Goal: Information Seeking & Learning: Learn about a topic

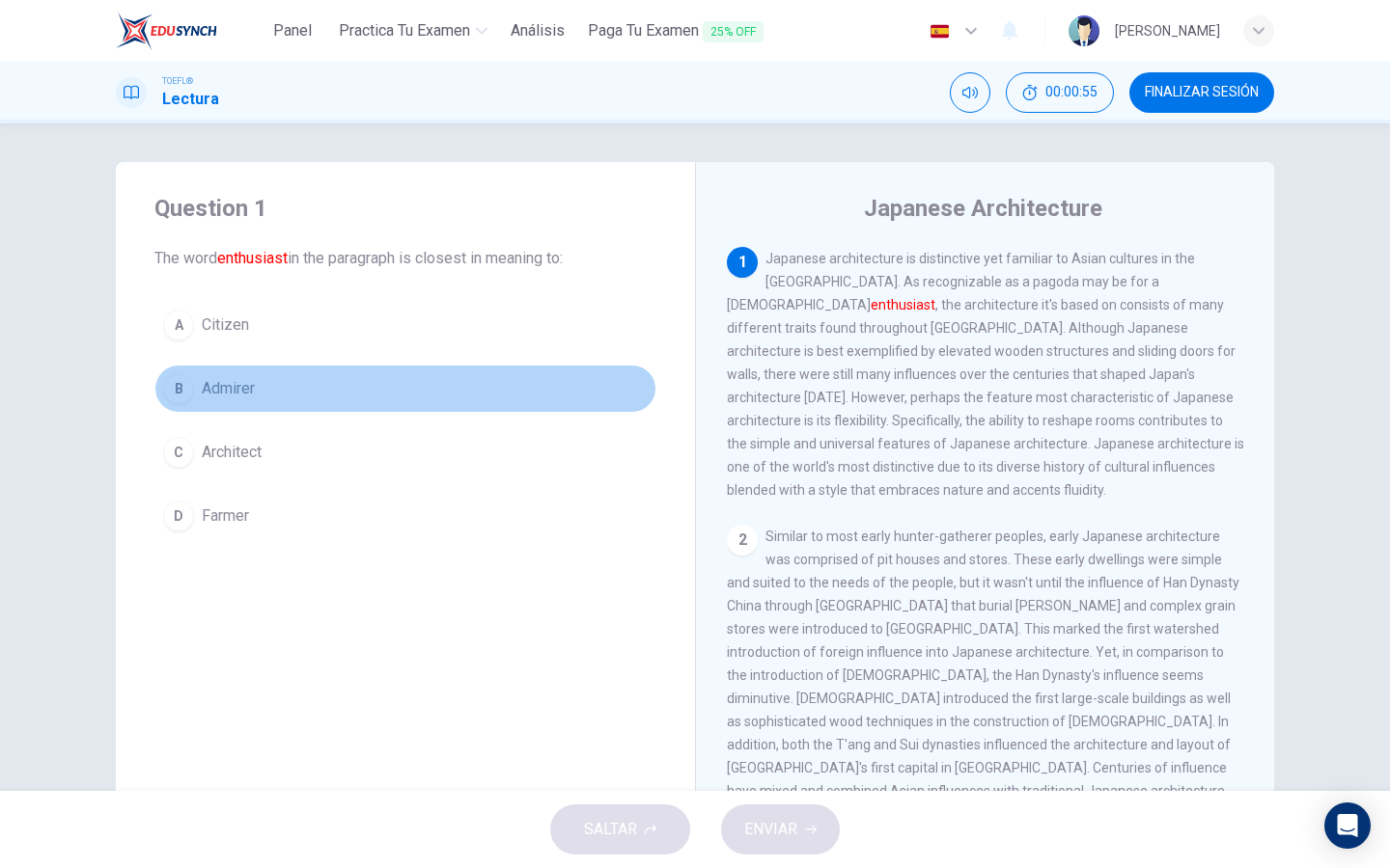
click at [212, 386] on span "Admirer" at bounding box center [228, 389] width 53 height 24
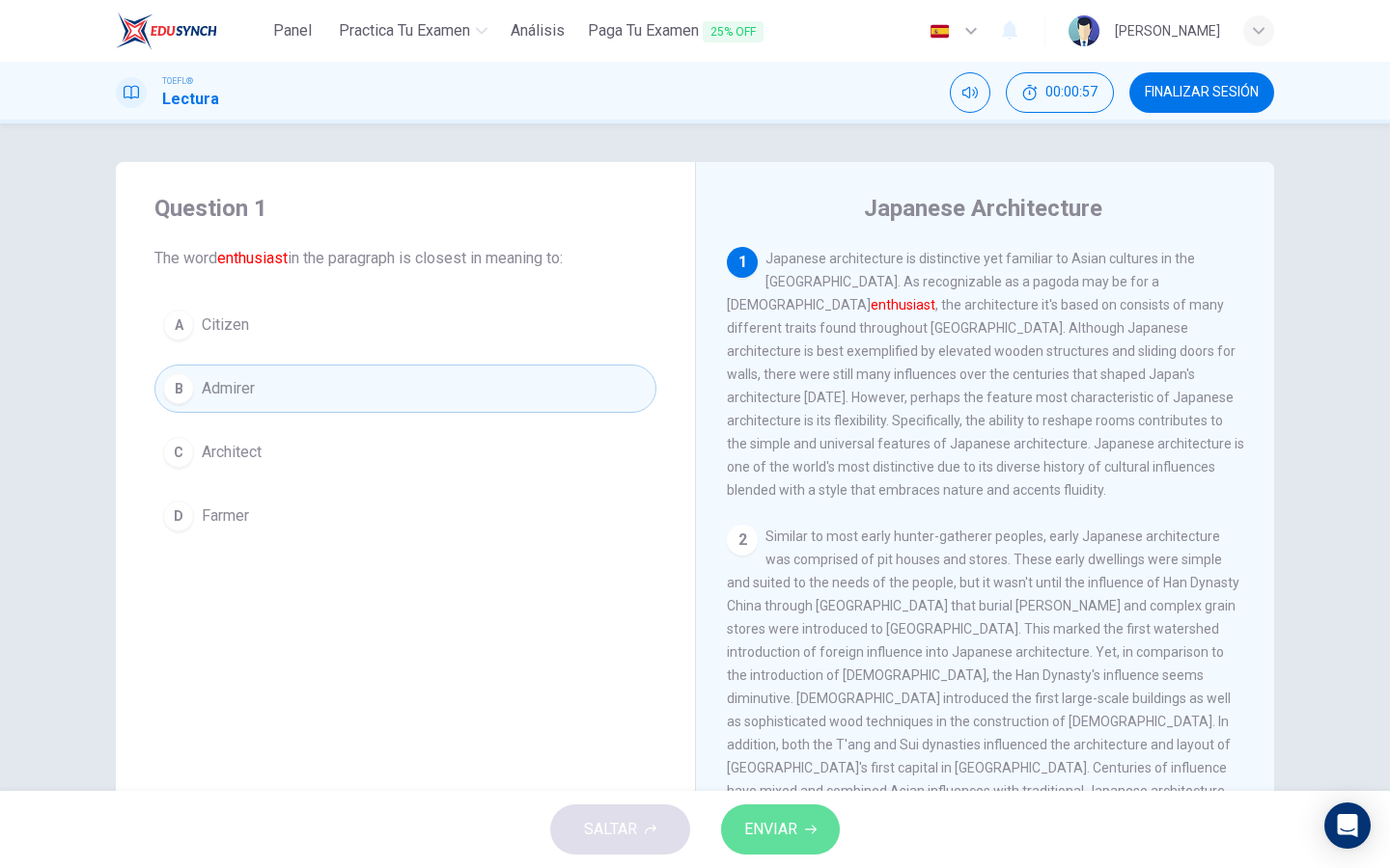
click at [779, 837] on span "ENVIAR" at bounding box center [770, 830] width 53 height 27
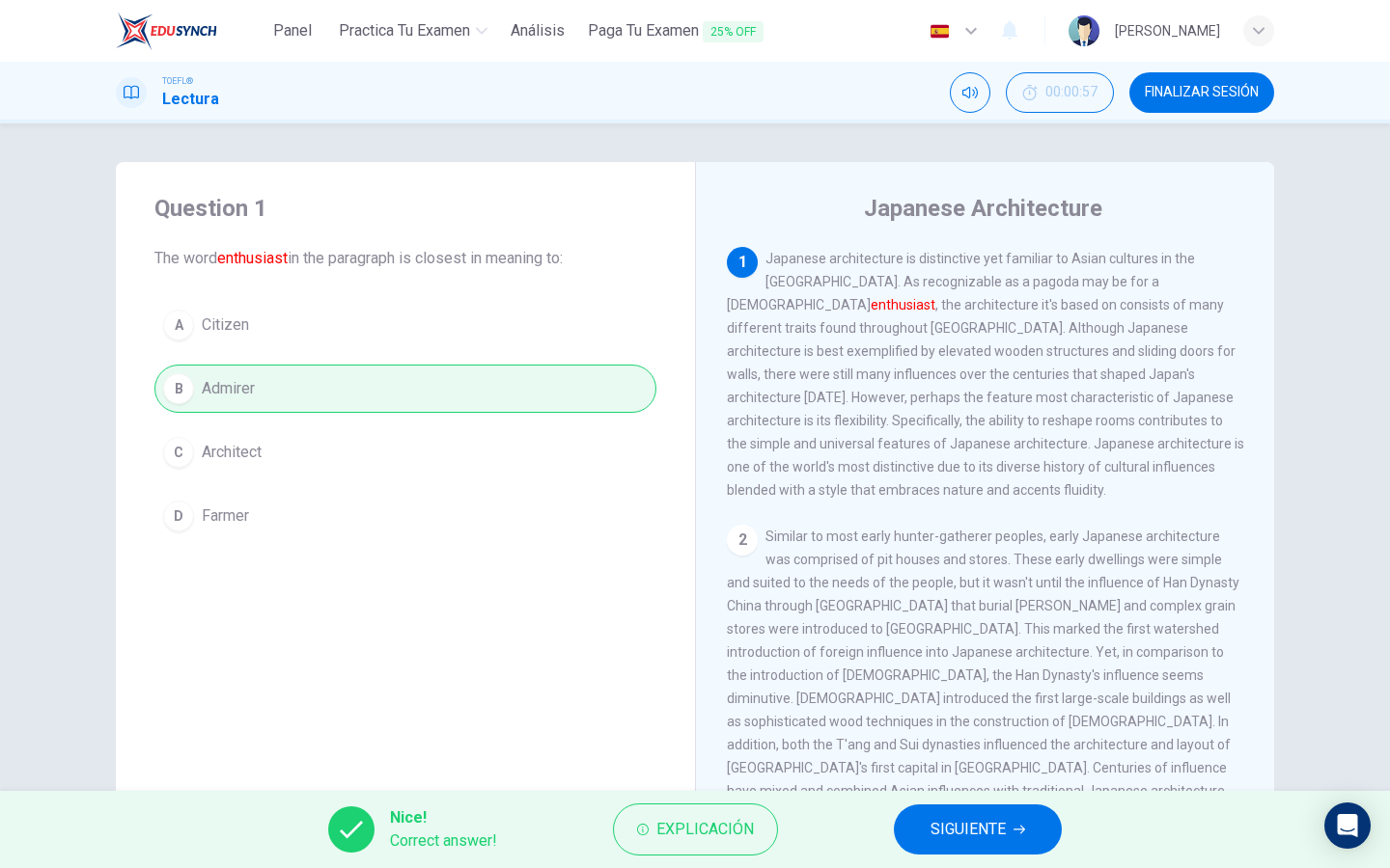
click at [1004, 827] on span "SIGUIENTE" at bounding box center [968, 830] width 76 height 27
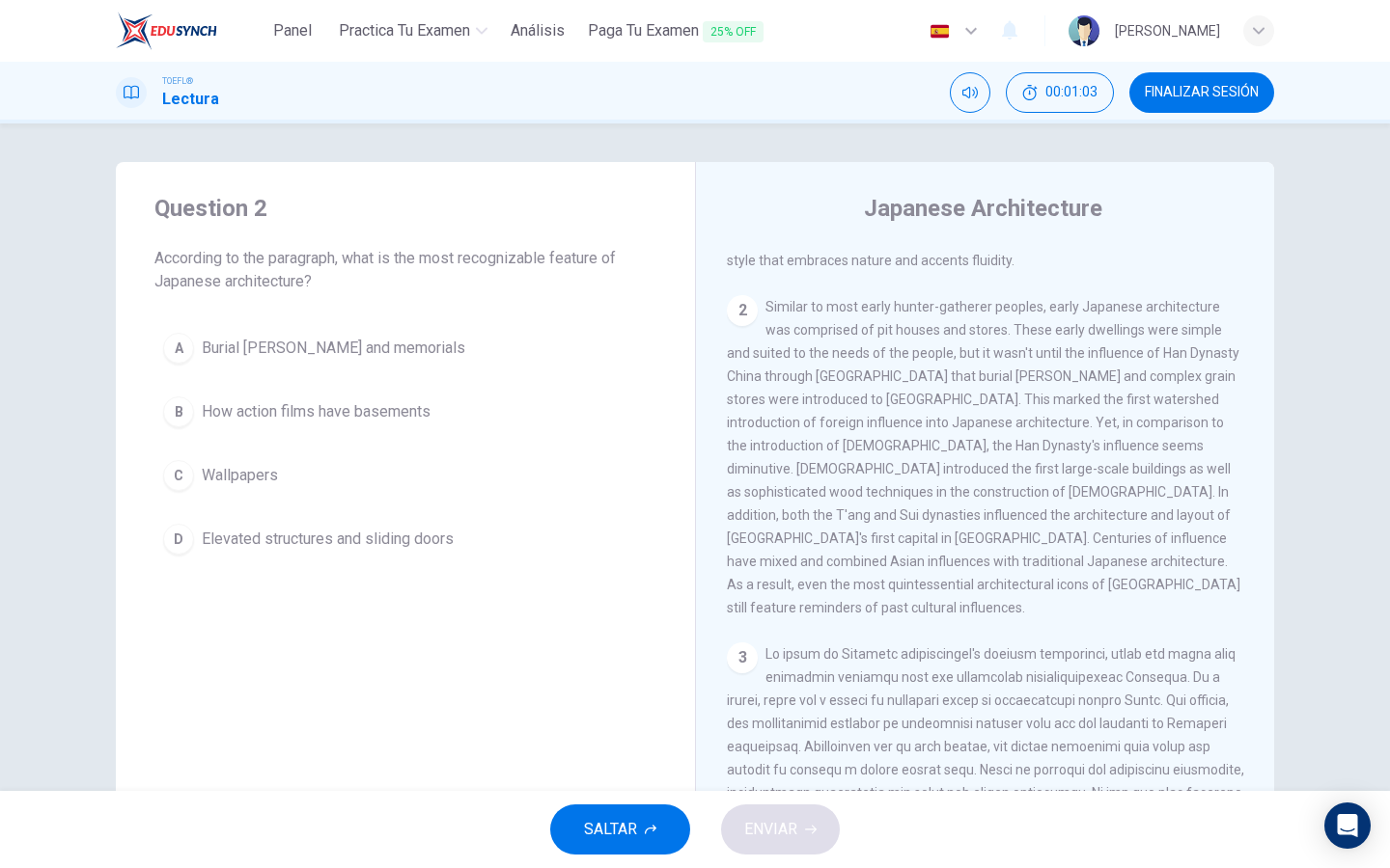
scroll to position [229, 0]
click at [1075, 301] on span "Similar to most early hunter-gatherer peoples, early Japanese architecture was …" at bounding box center [983, 459] width 514 height 316
drag, startPoint x: 953, startPoint y: 423, endPoint x: 954, endPoint y: 461, distance: 38.0
click at [954, 461] on div "2 Similar to most early hunter-gatherer peoples, early Japanese architecture wa…" at bounding box center [985, 459] width 518 height 324
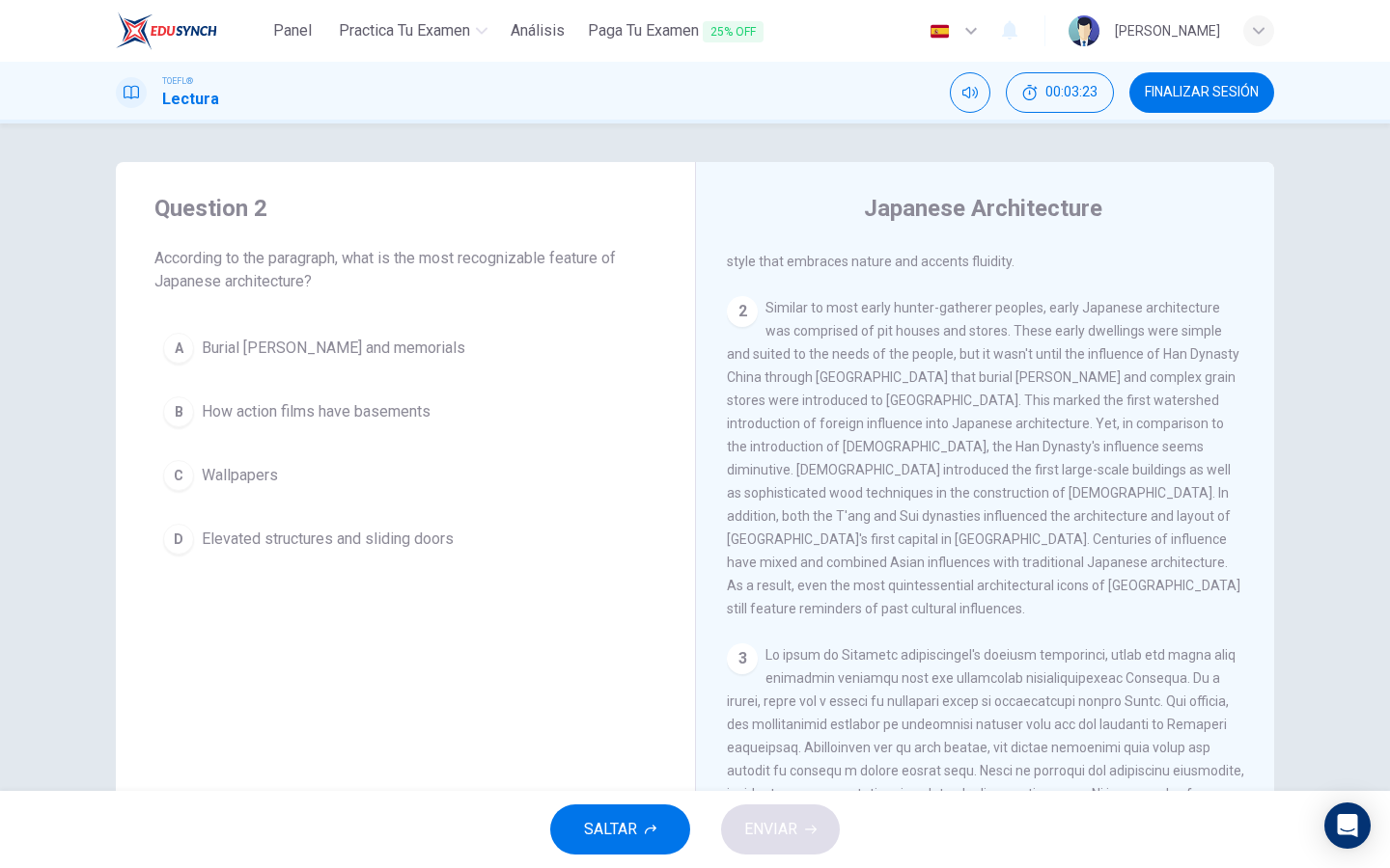
drag, startPoint x: 947, startPoint y: 452, endPoint x: 956, endPoint y: 417, distance: 36.1
click at [956, 417] on span "Similar to most early hunter-gatherer peoples, early Japanese architecture was …" at bounding box center [983, 459] width 514 height 316
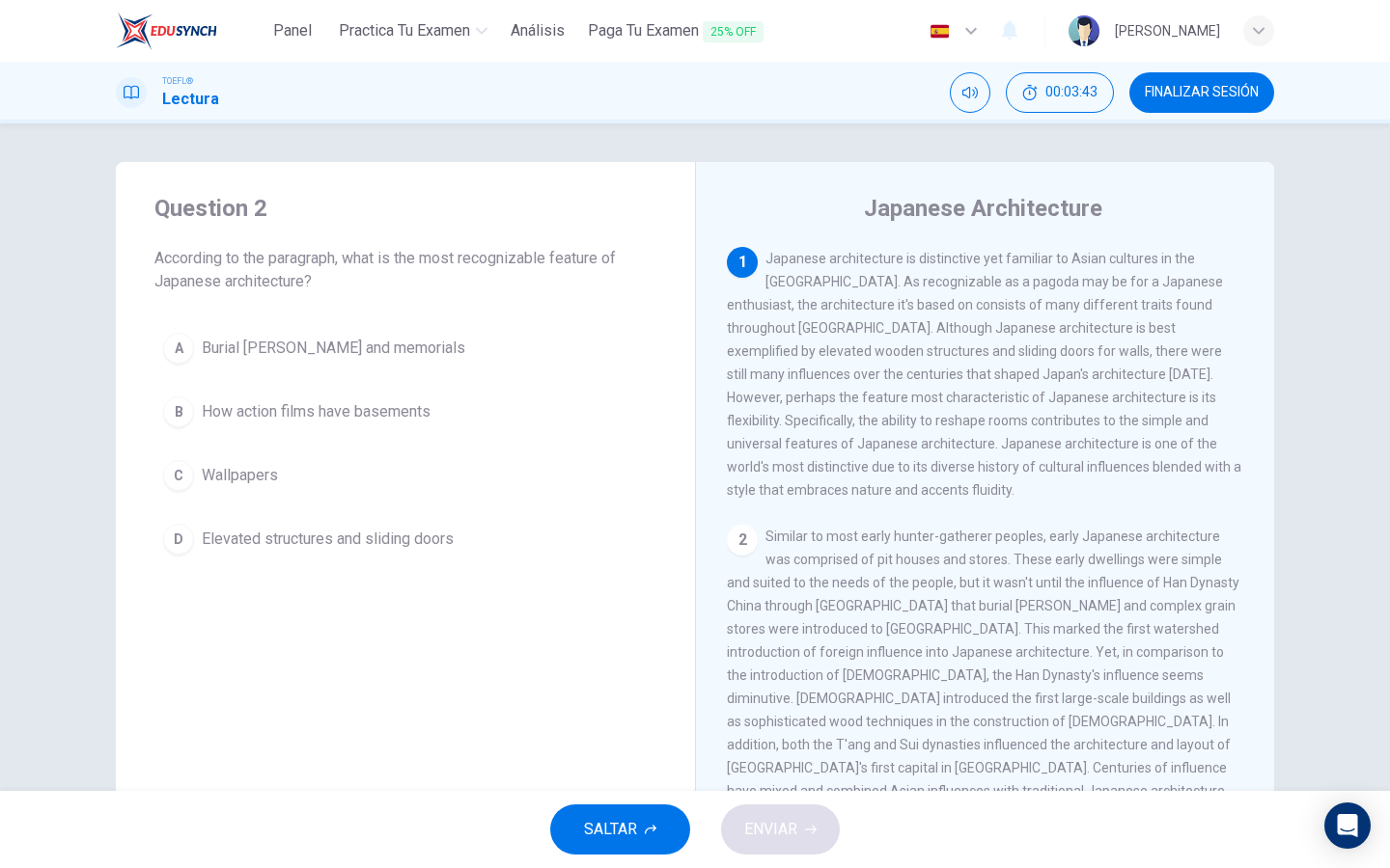
scroll to position [0, 0]
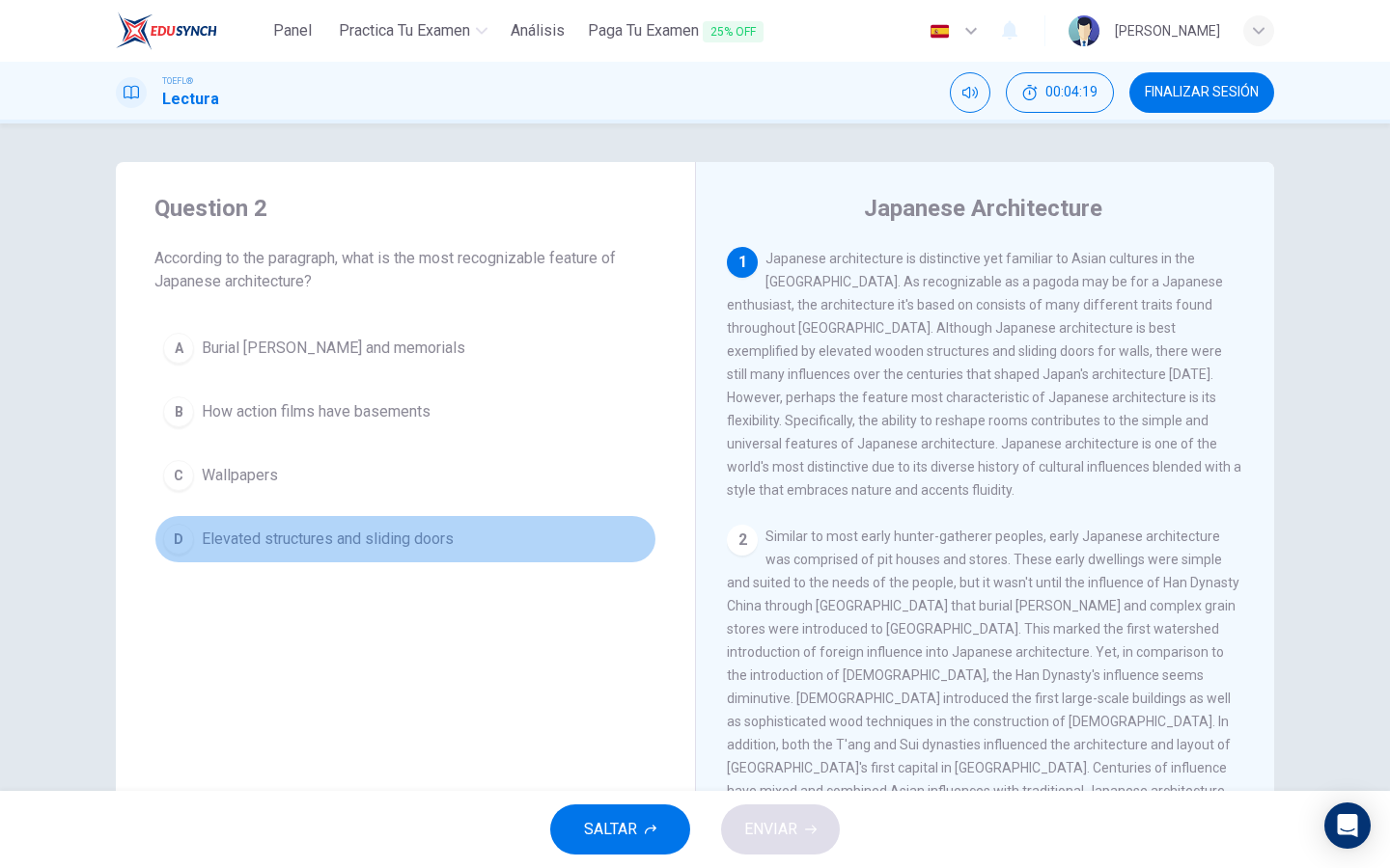
click at [396, 541] on span "Elevated structures and sliding doors" at bounding box center [327, 539] width 251 height 24
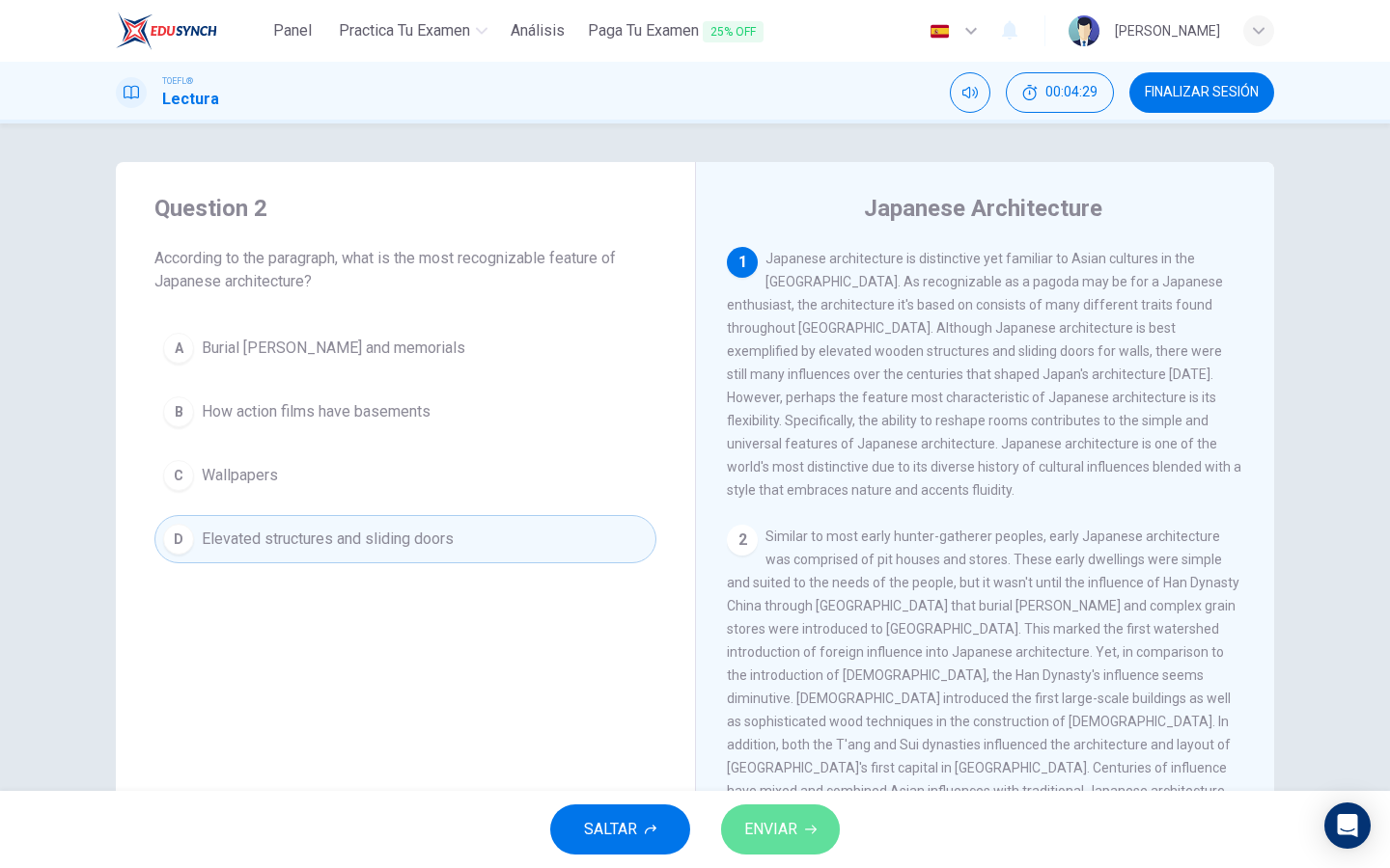
click at [790, 823] on span "ENVIAR" at bounding box center [770, 830] width 53 height 27
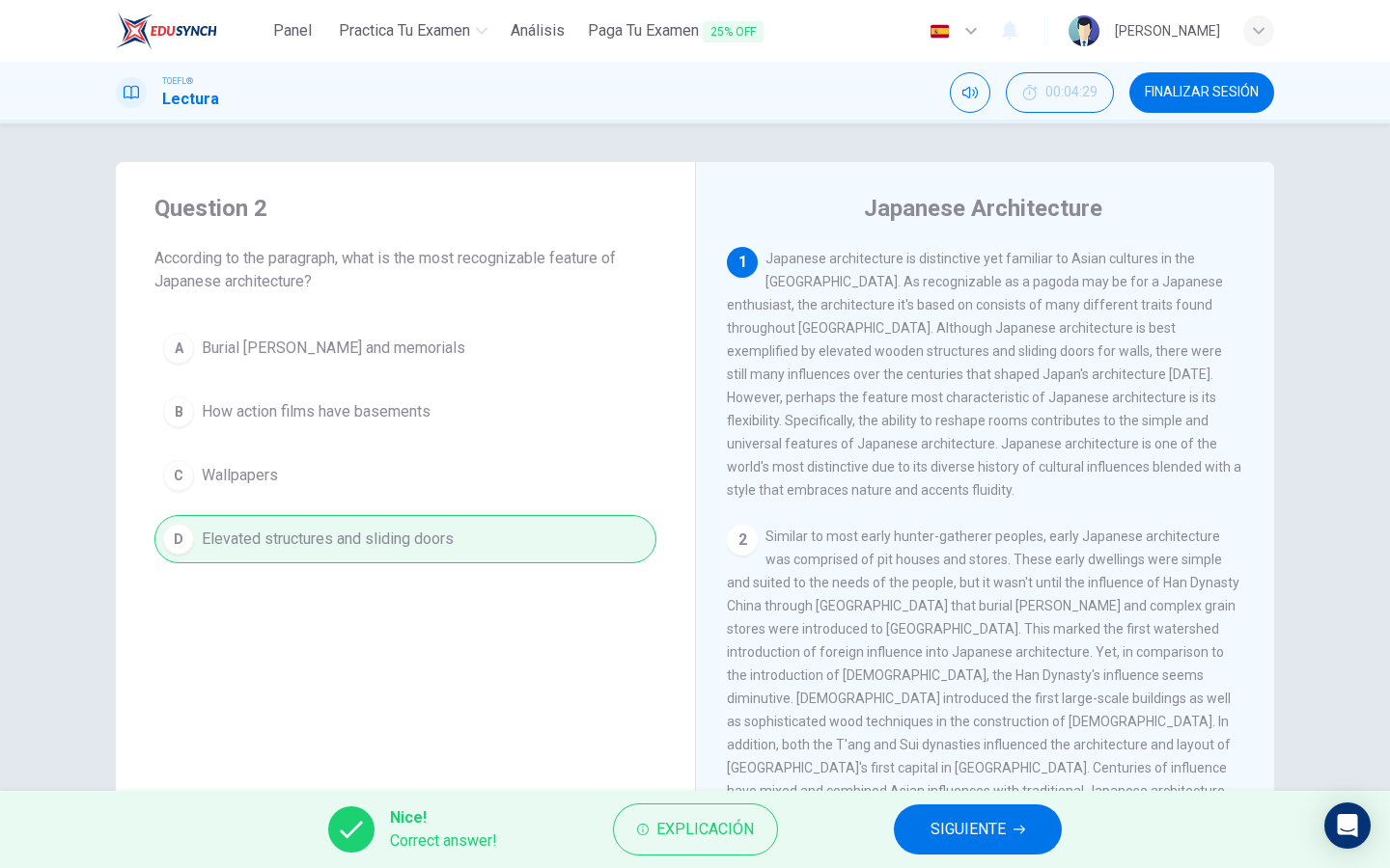
click at [943, 829] on span "SIGUIENTE" at bounding box center [968, 830] width 76 height 27
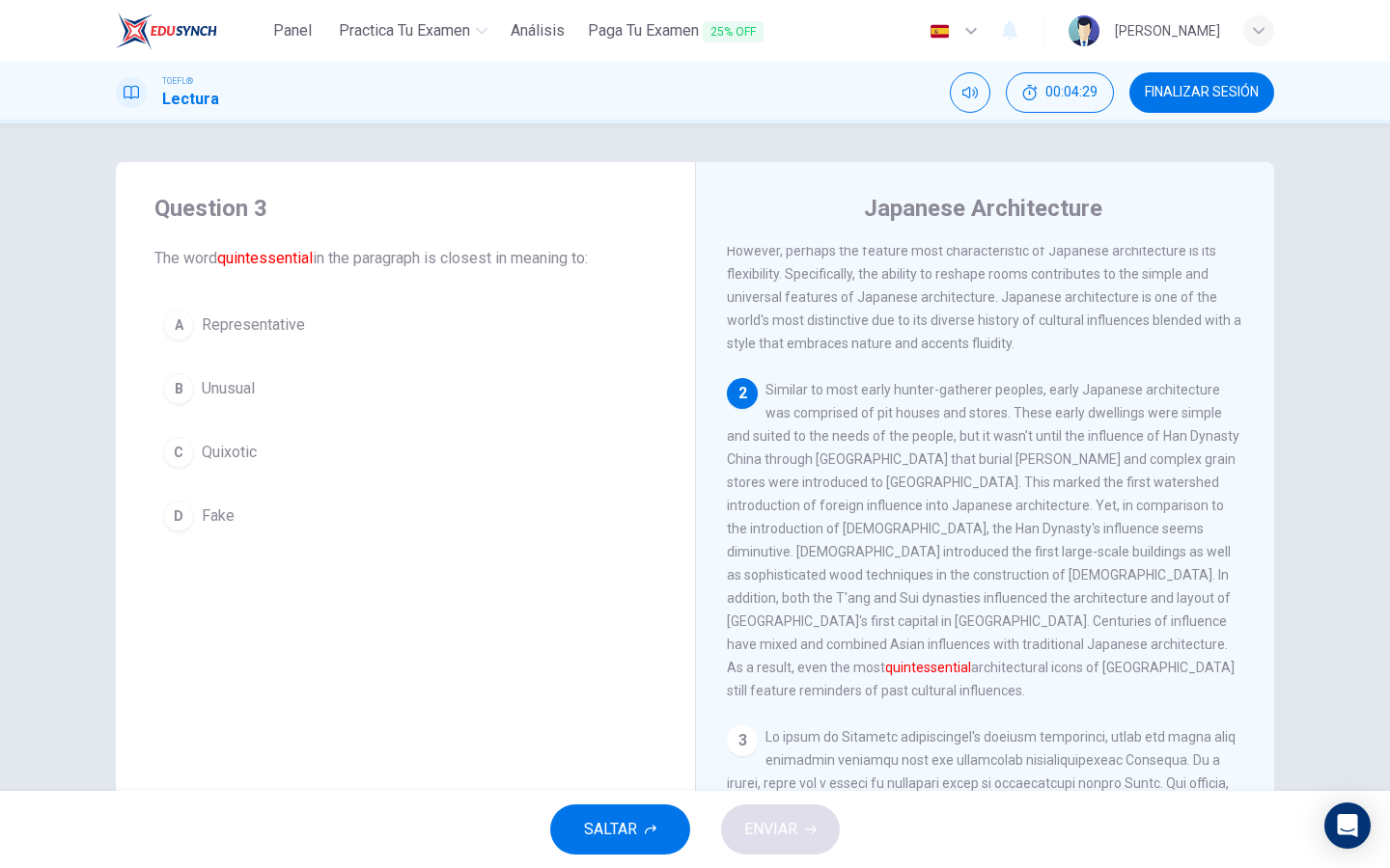
scroll to position [171, 0]
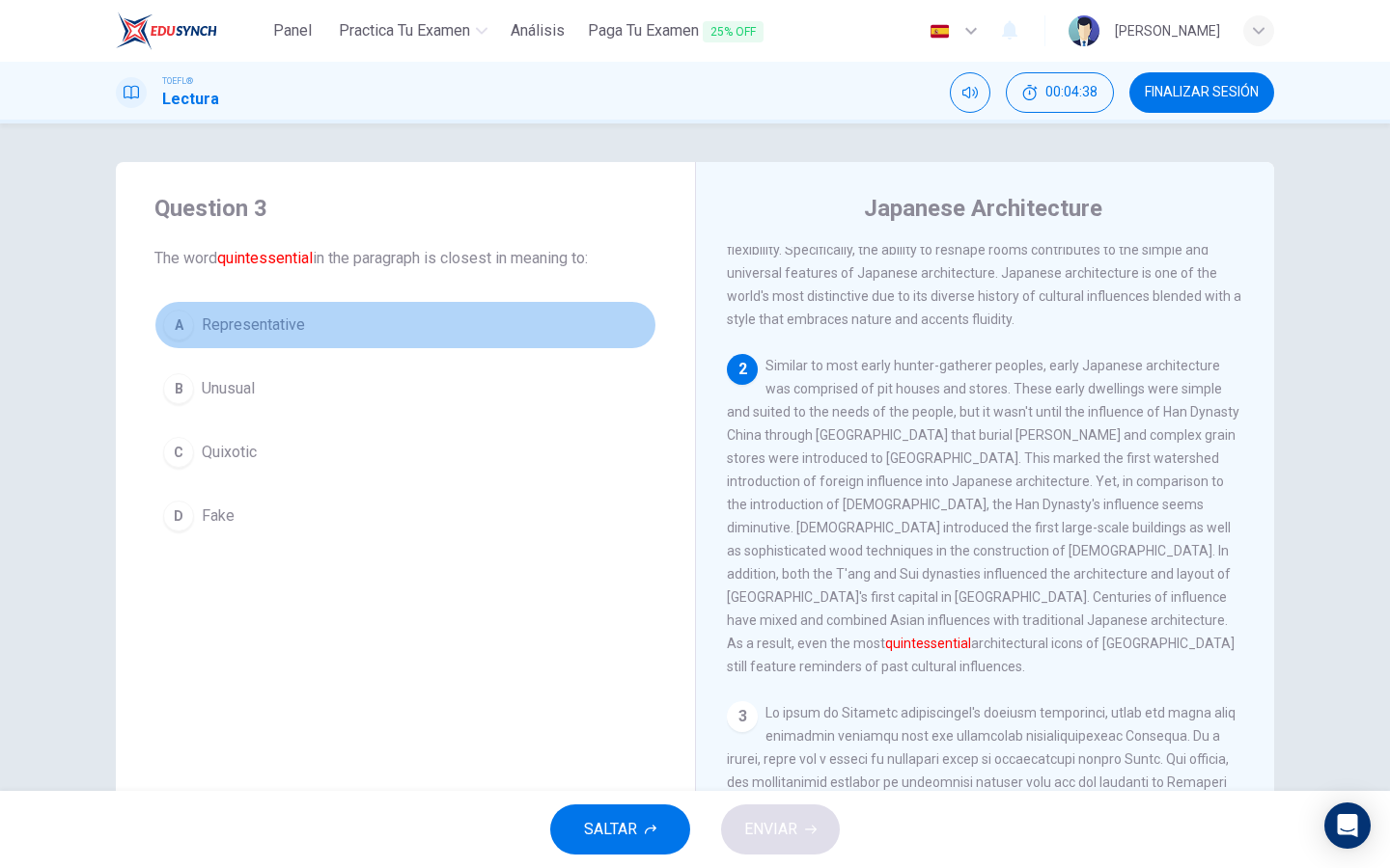
click at [280, 330] on span "Representative" at bounding box center [252, 325] width 103 height 24
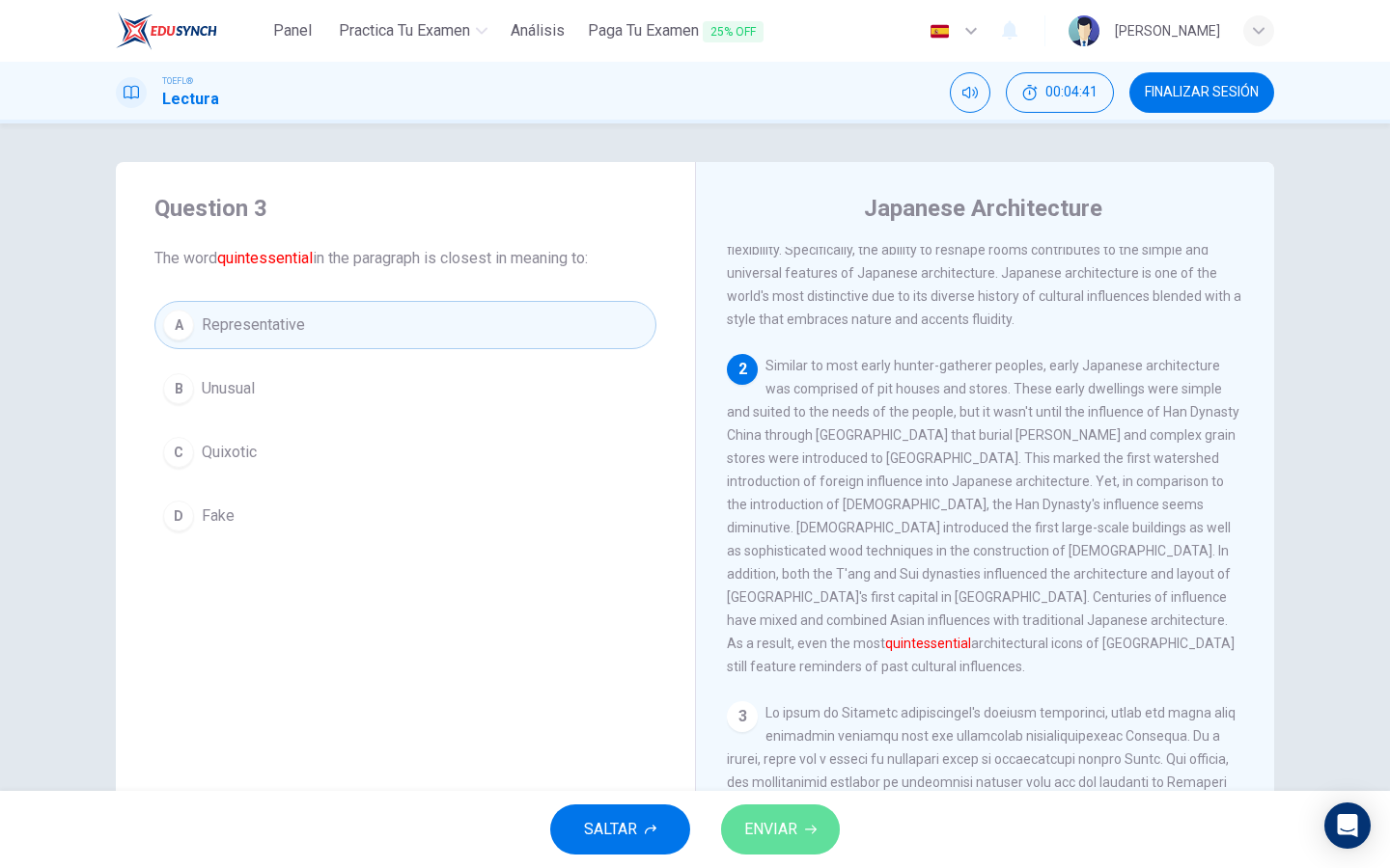
click at [800, 841] on button "ENVIAR" at bounding box center [780, 829] width 119 height 50
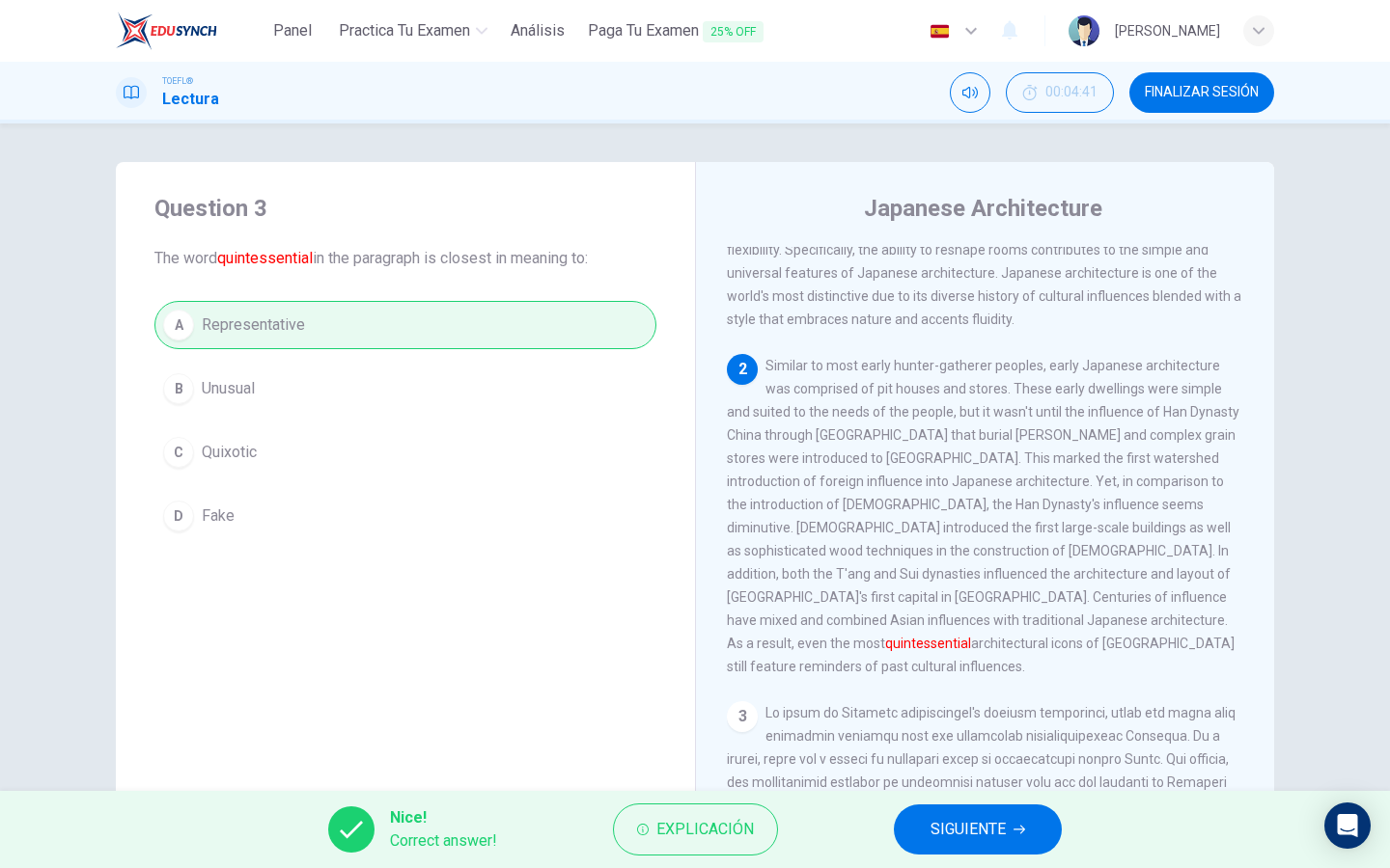
click at [918, 822] on button "SIGUIENTE" at bounding box center [977, 829] width 168 height 50
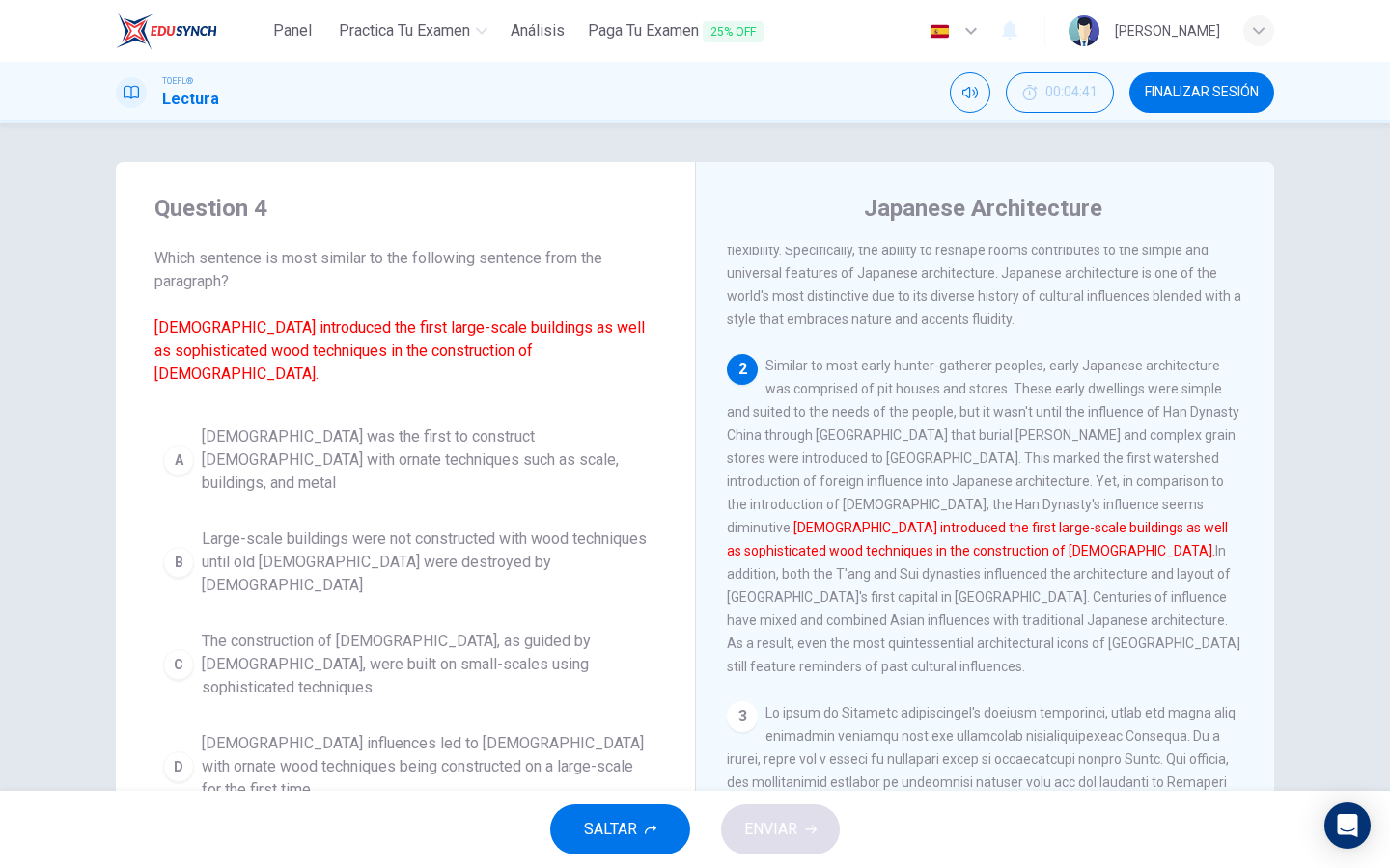
scroll to position [254, 0]
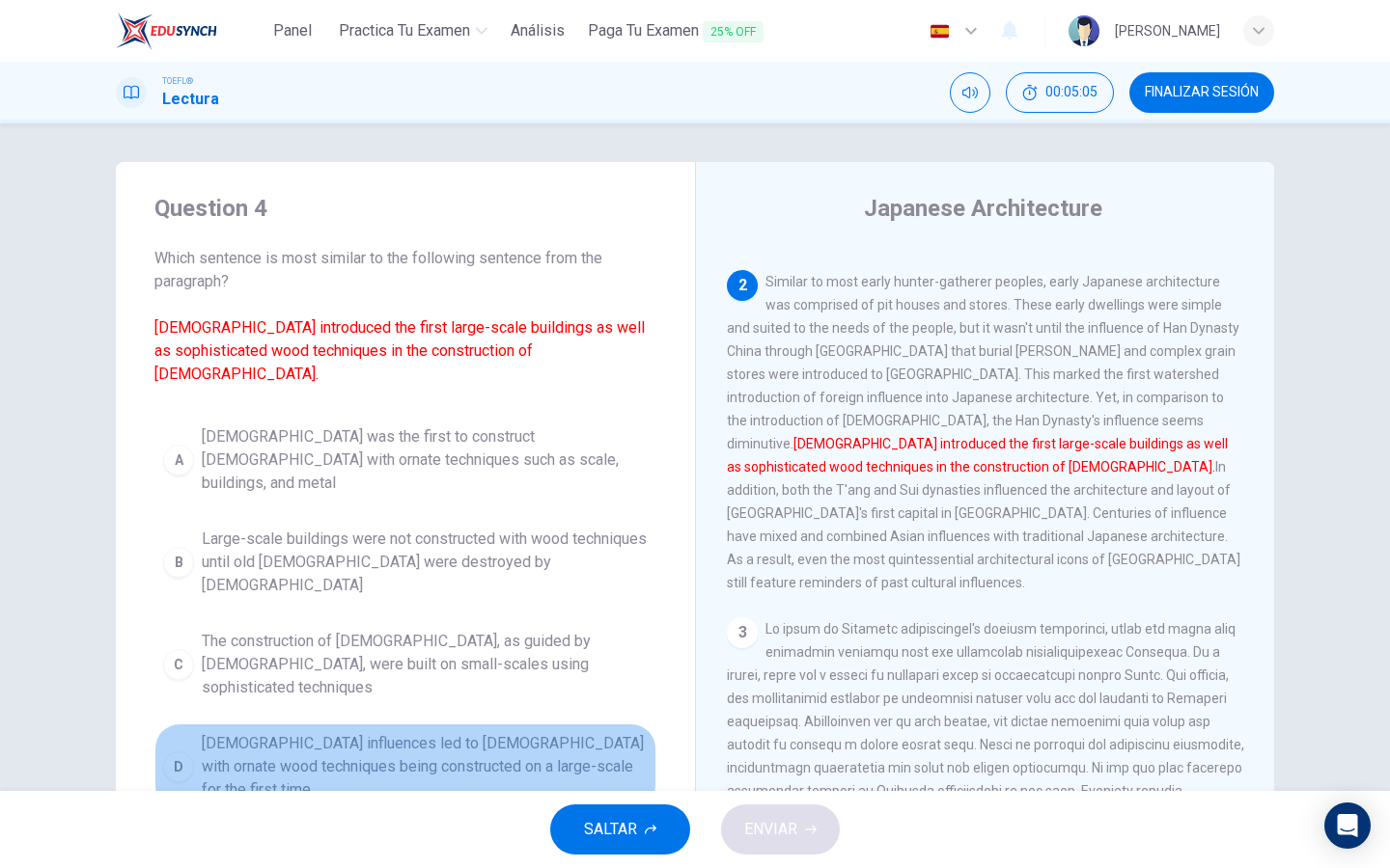
click at [626, 732] on span "[DEMOGRAPHIC_DATA] influences led to [DEMOGRAPHIC_DATA] with ornate wood techni…" at bounding box center [424, 767] width 446 height 70
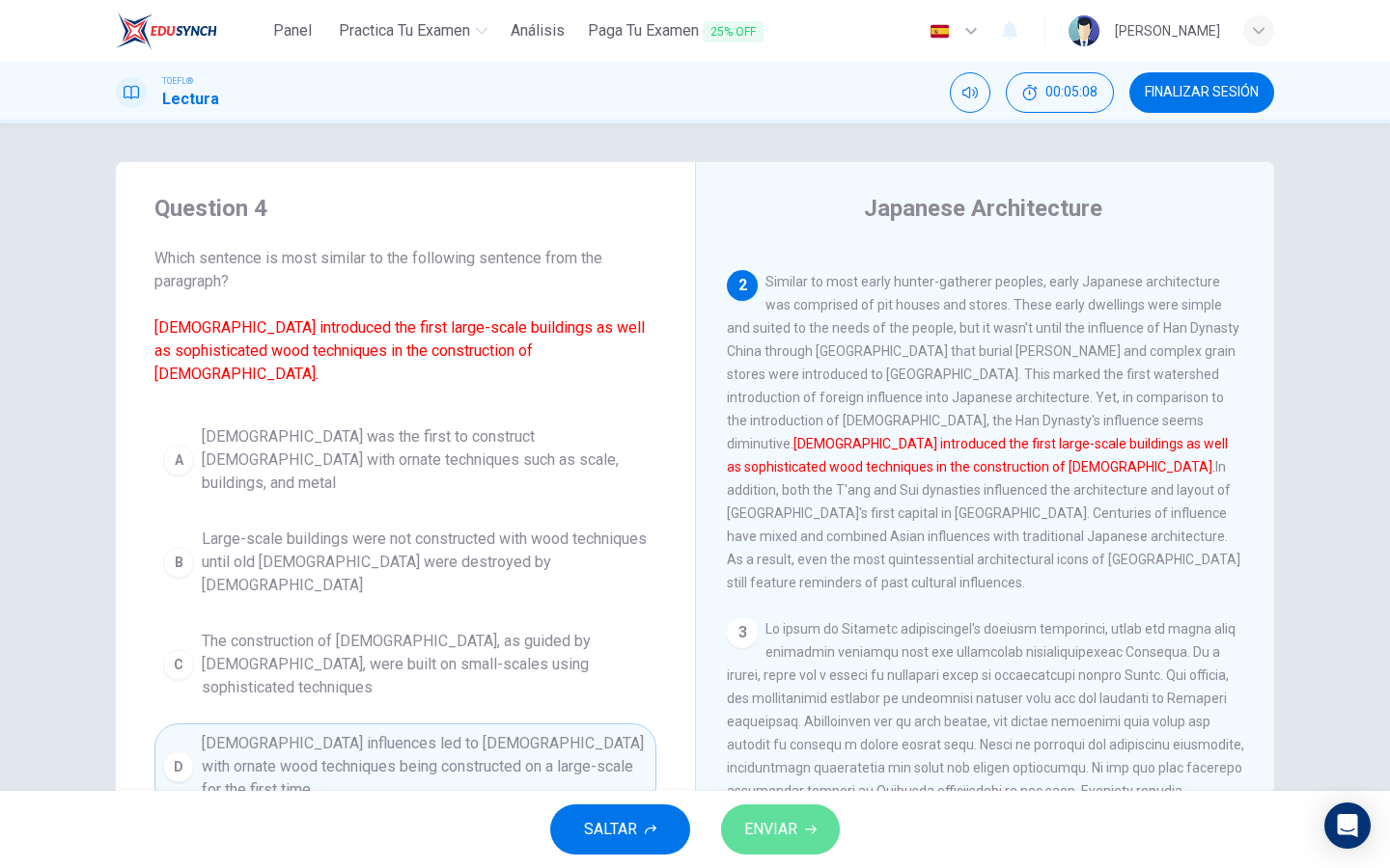
click at [774, 833] on span "ENVIAR" at bounding box center [770, 830] width 53 height 27
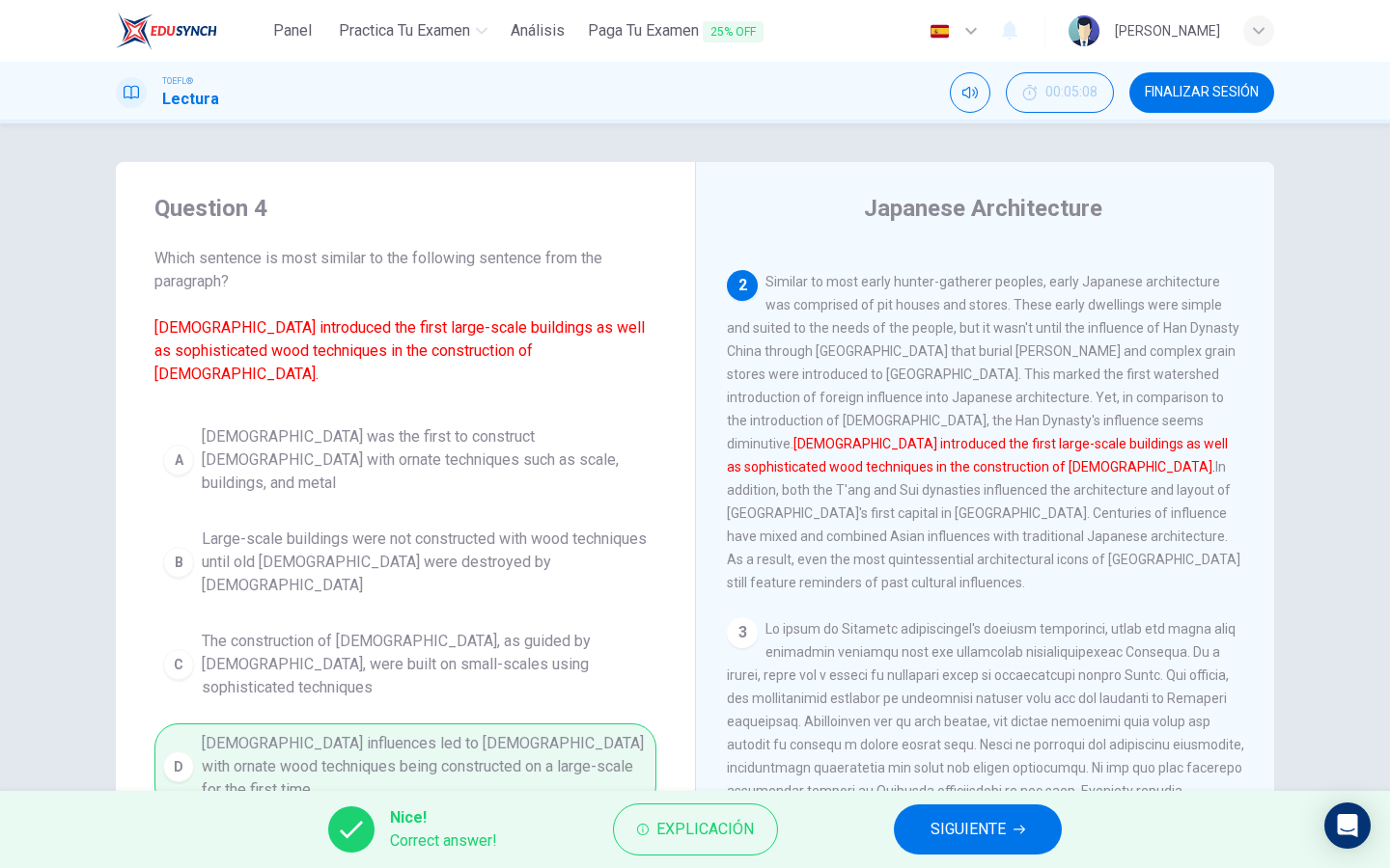
click at [917, 829] on button "SIGUIENTE" at bounding box center [977, 829] width 168 height 50
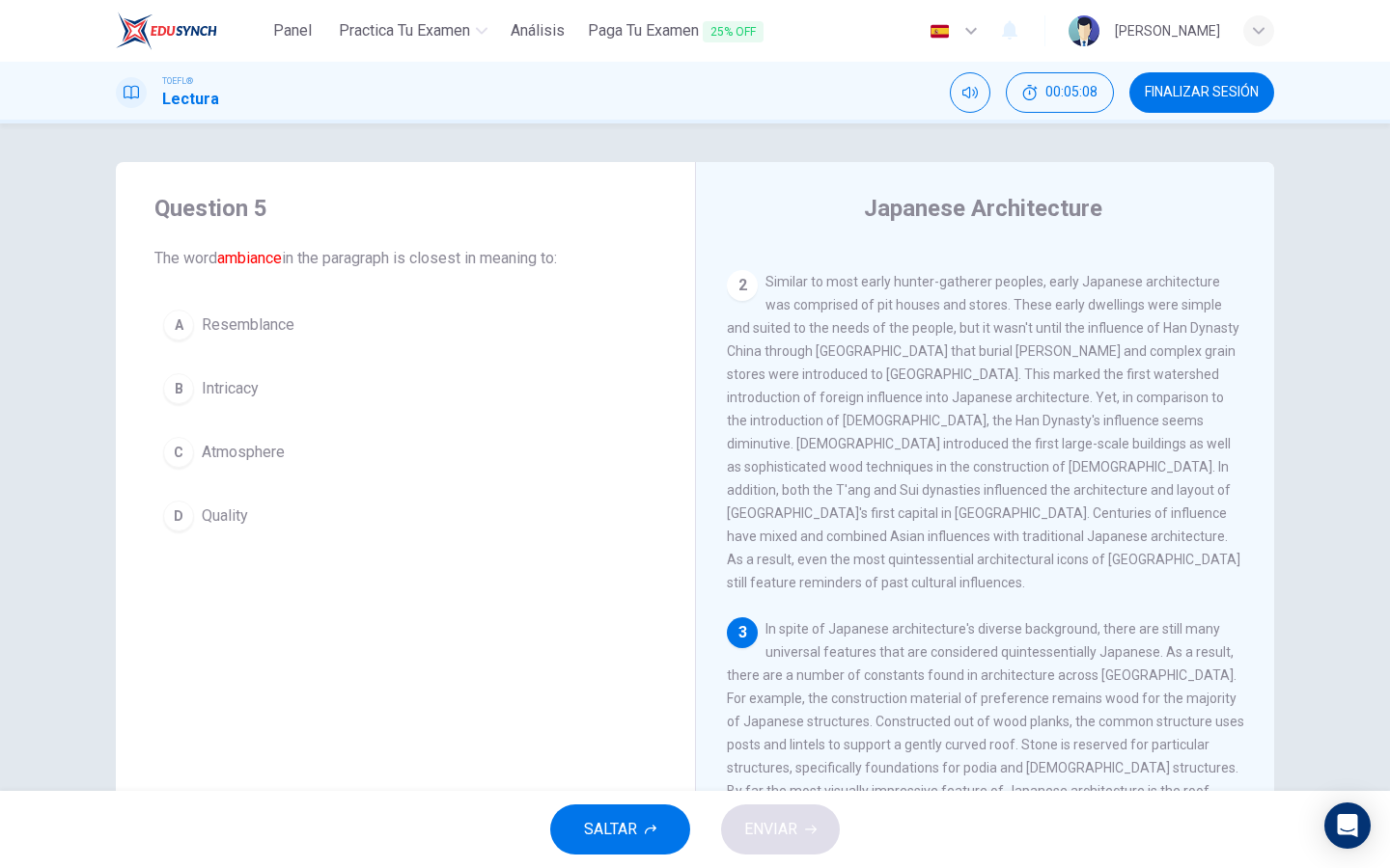
scroll to position [518, 0]
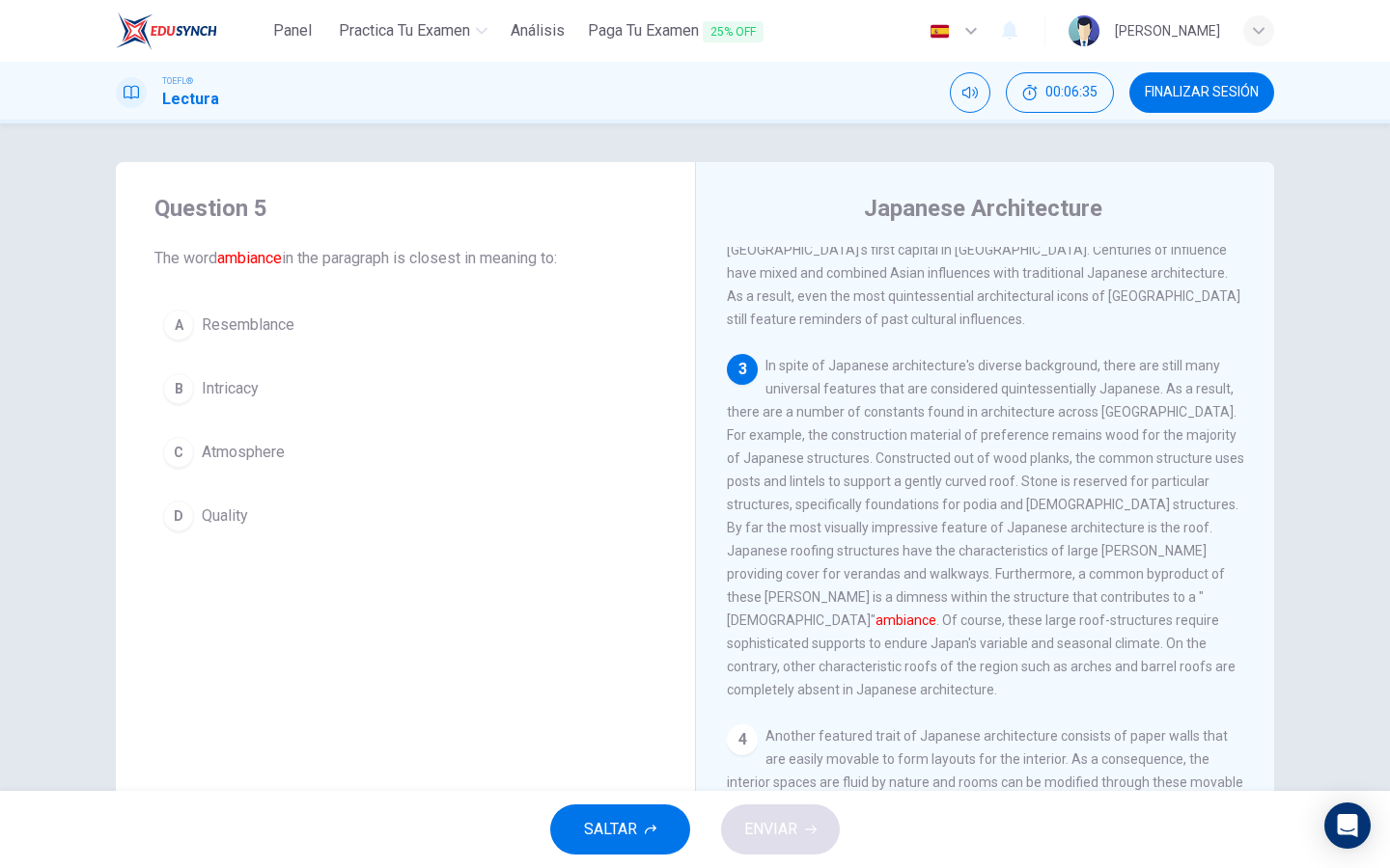
click at [268, 464] on button "C Atmosphere" at bounding box center [405, 452] width 502 height 48
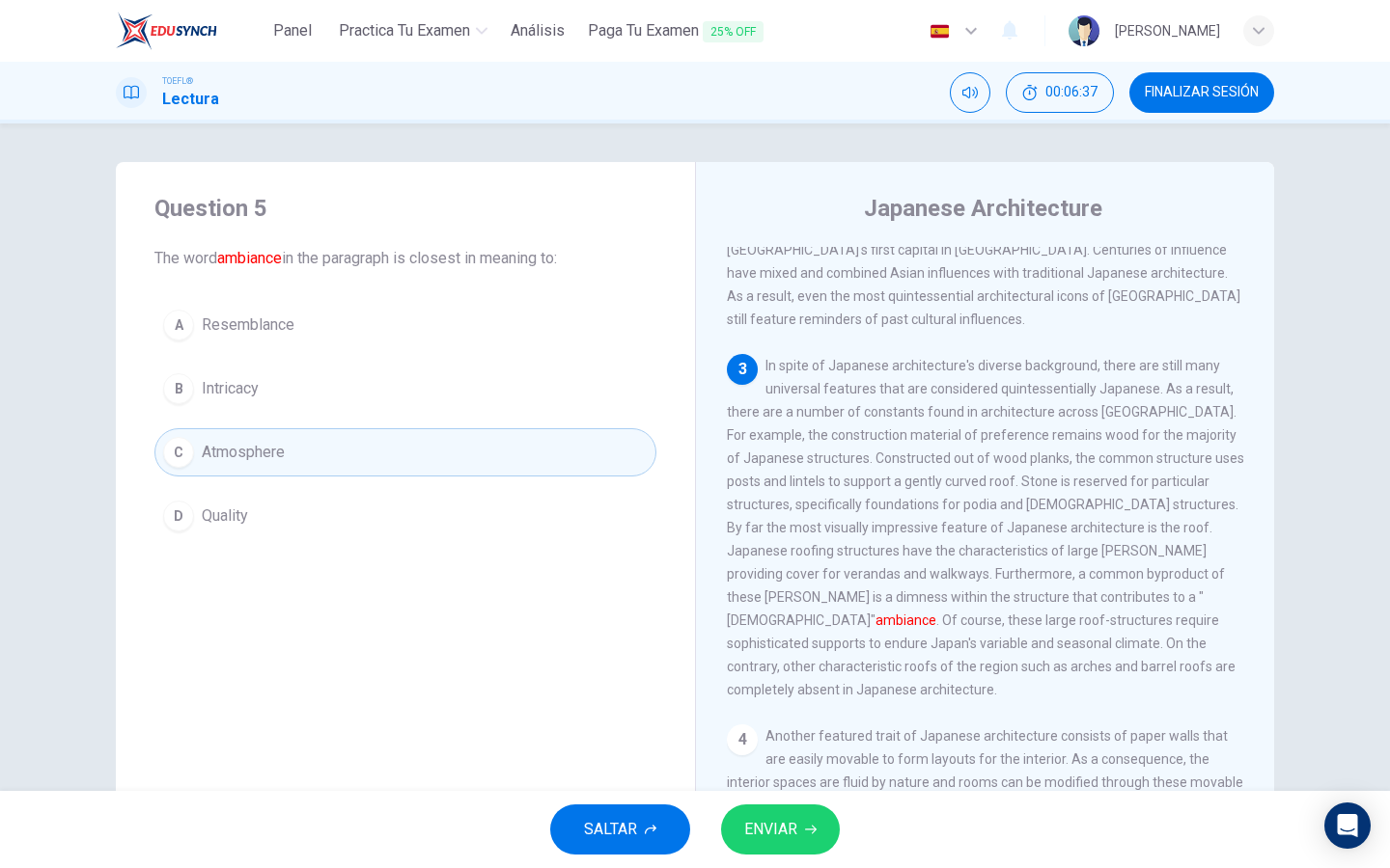
click at [806, 834] on icon "button" at bounding box center [810, 830] width 12 height 12
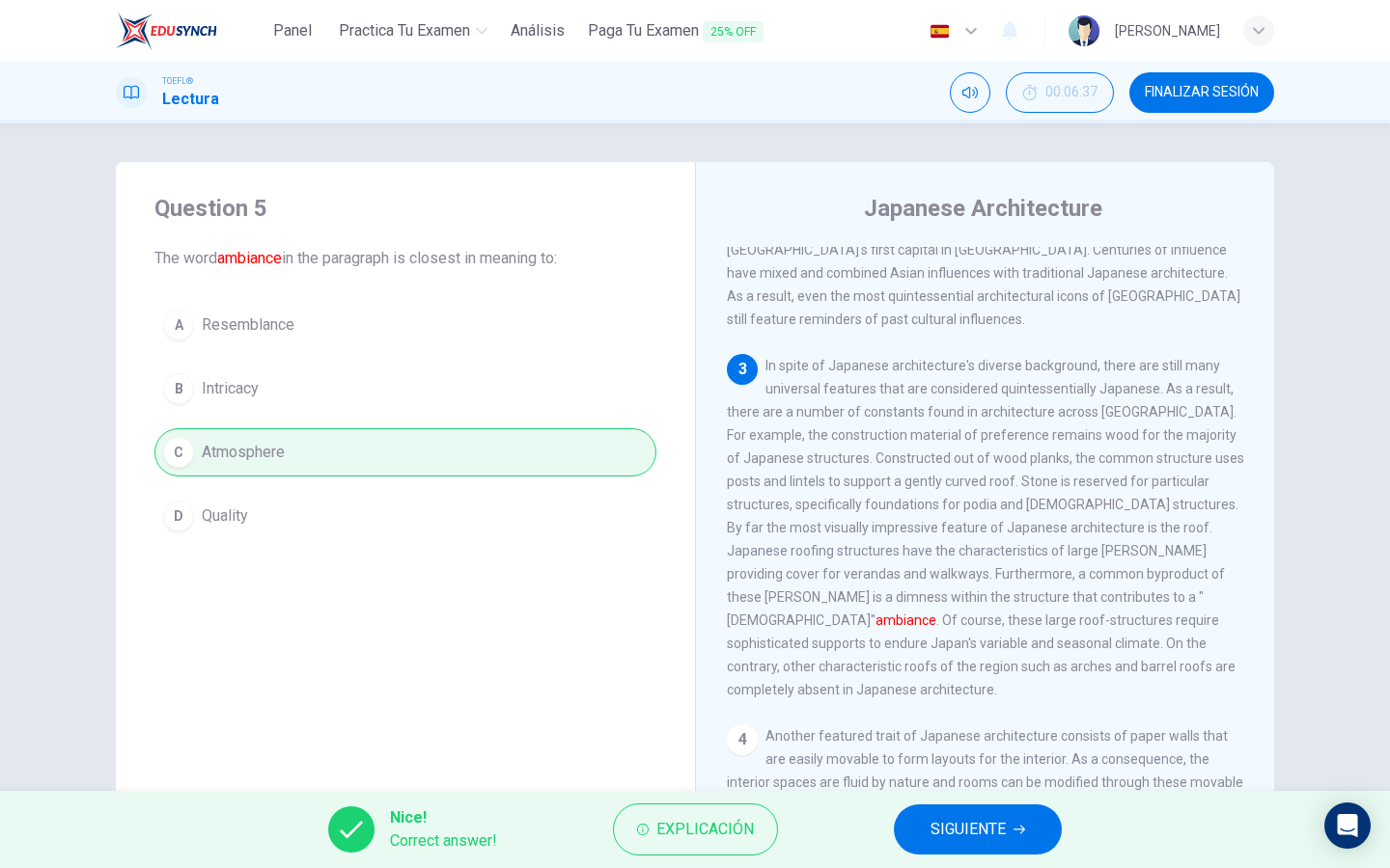
click at [992, 834] on span "SIGUIENTE" at bounding box center [968, 830] width 76 height 27
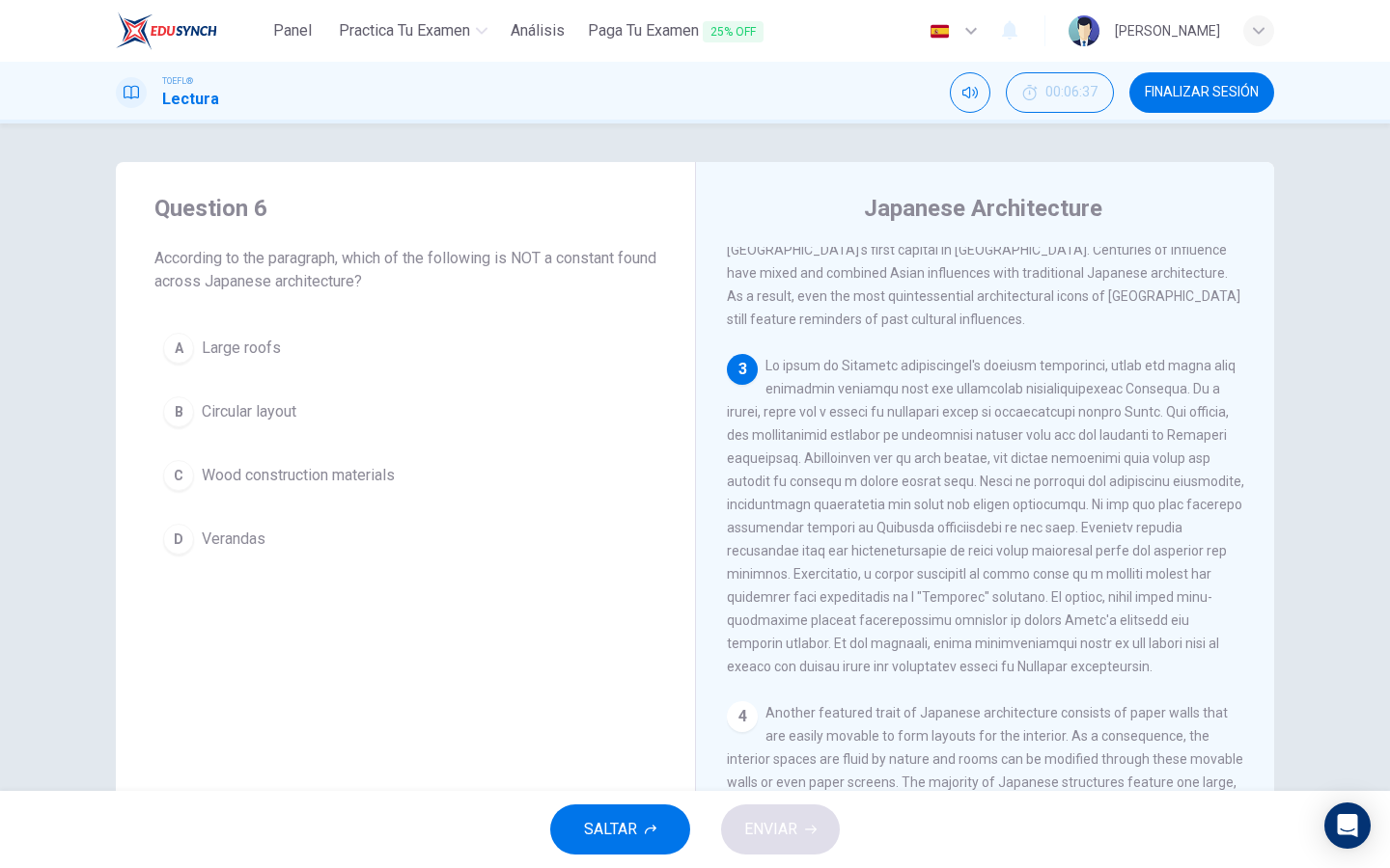
scroll to position [556, 0]
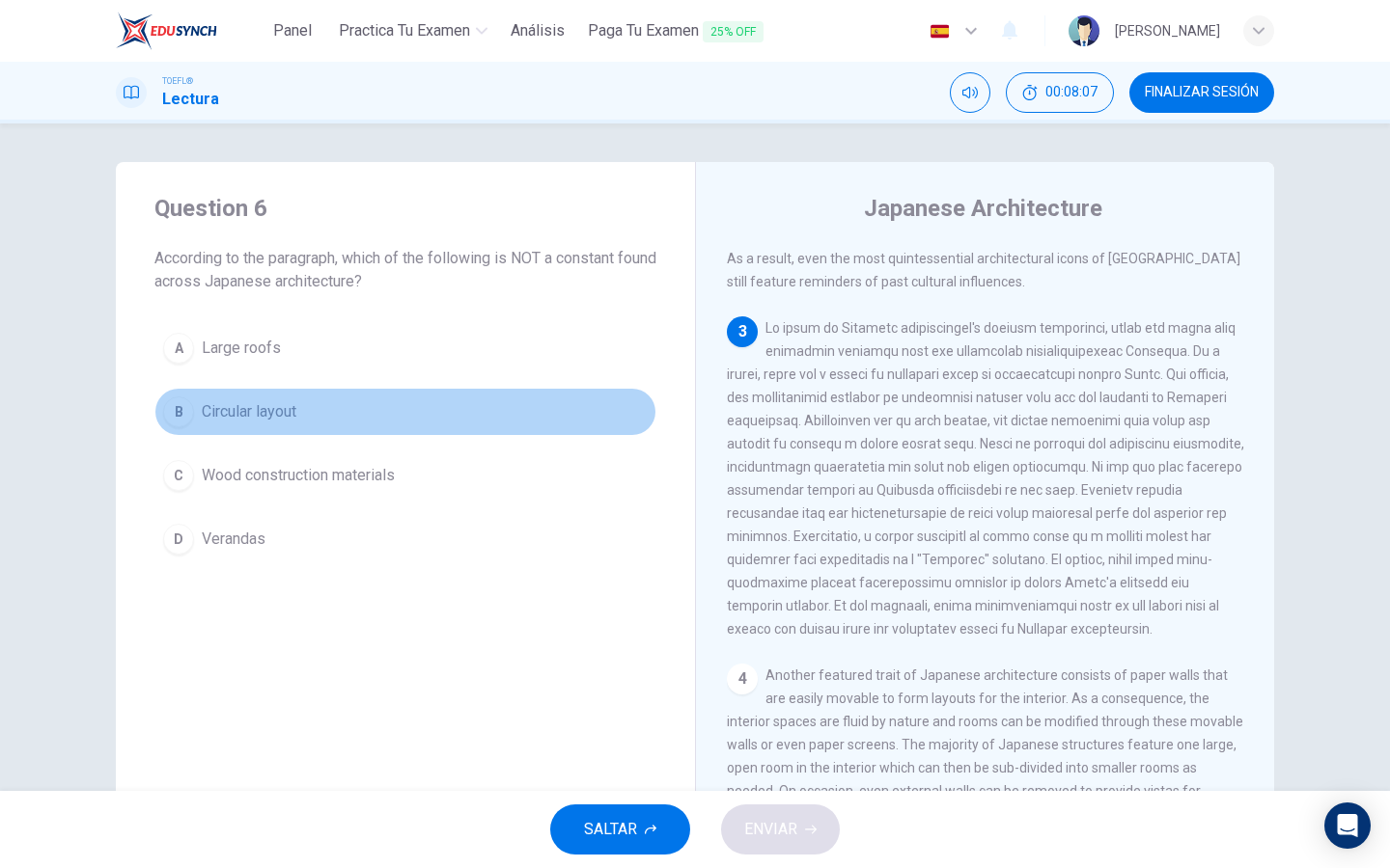
click at [295, 407] on span "Circular layout" at bounding box center [249, 412] width 94 height 24
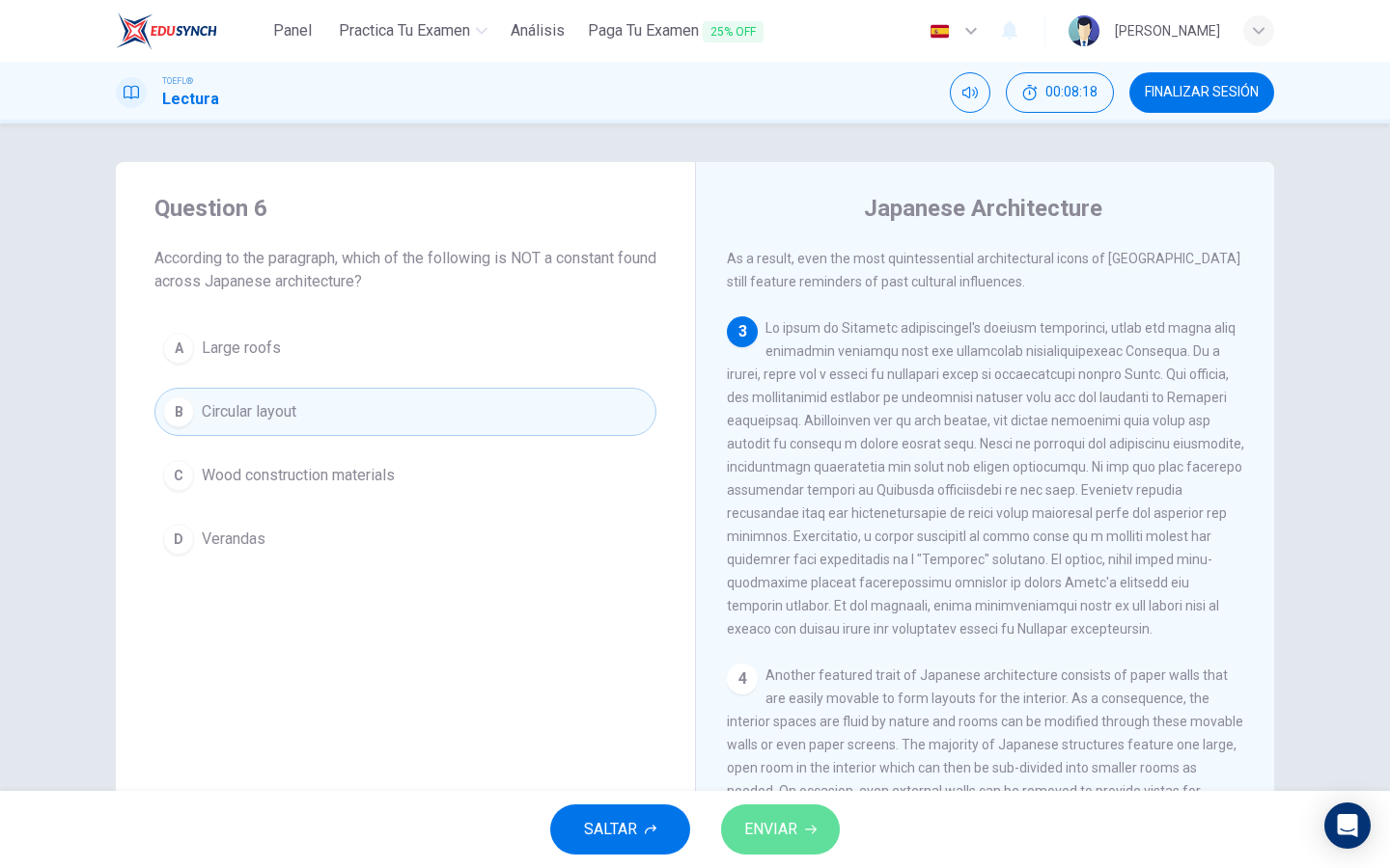
click at [782, 817] on span "ENVIAR" at bounding box center [770, 830] width 53 height 27
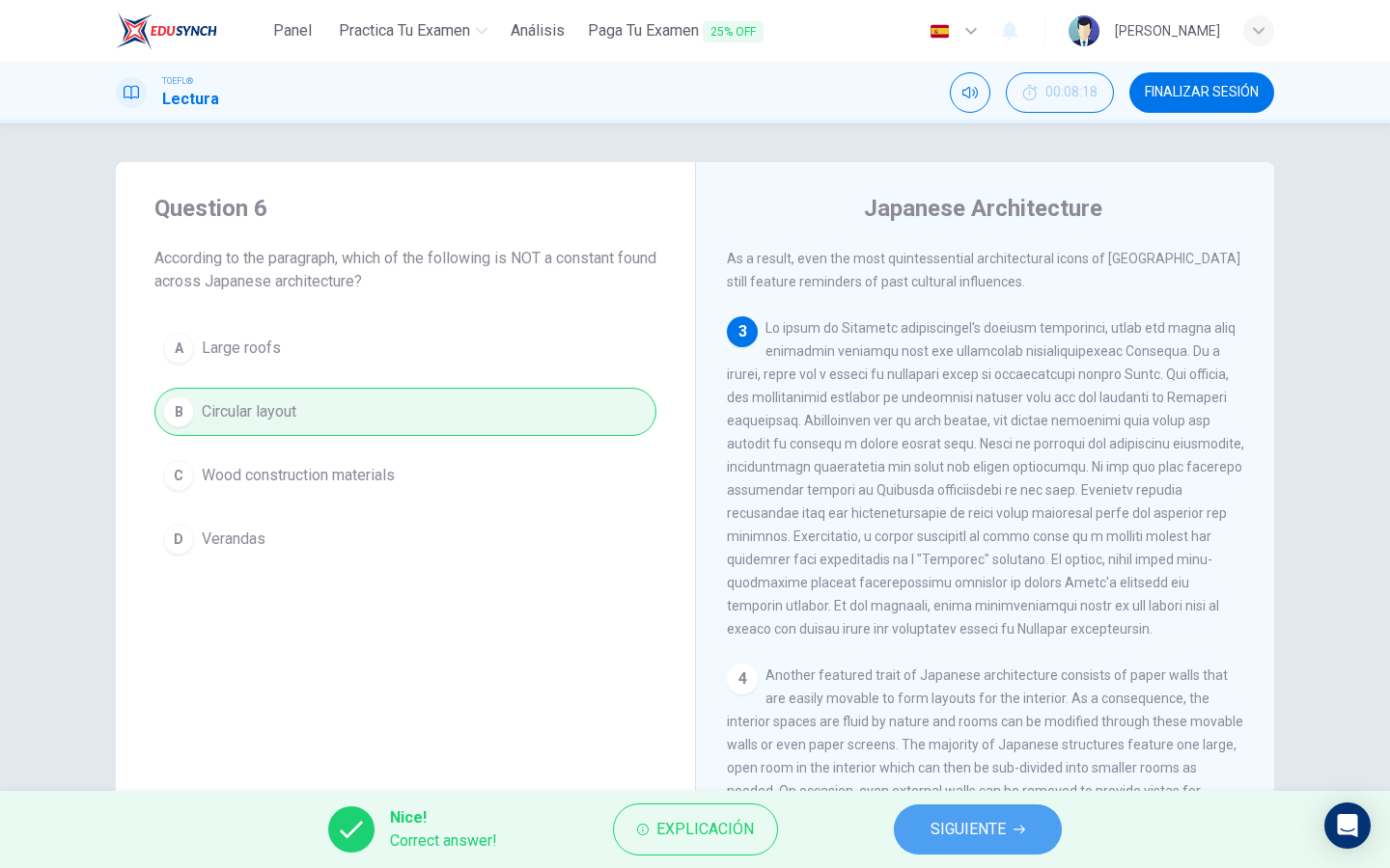
click at [908, 831] on button "SIGUIENTE" at bounding box center [977, 829] width 168 height 50
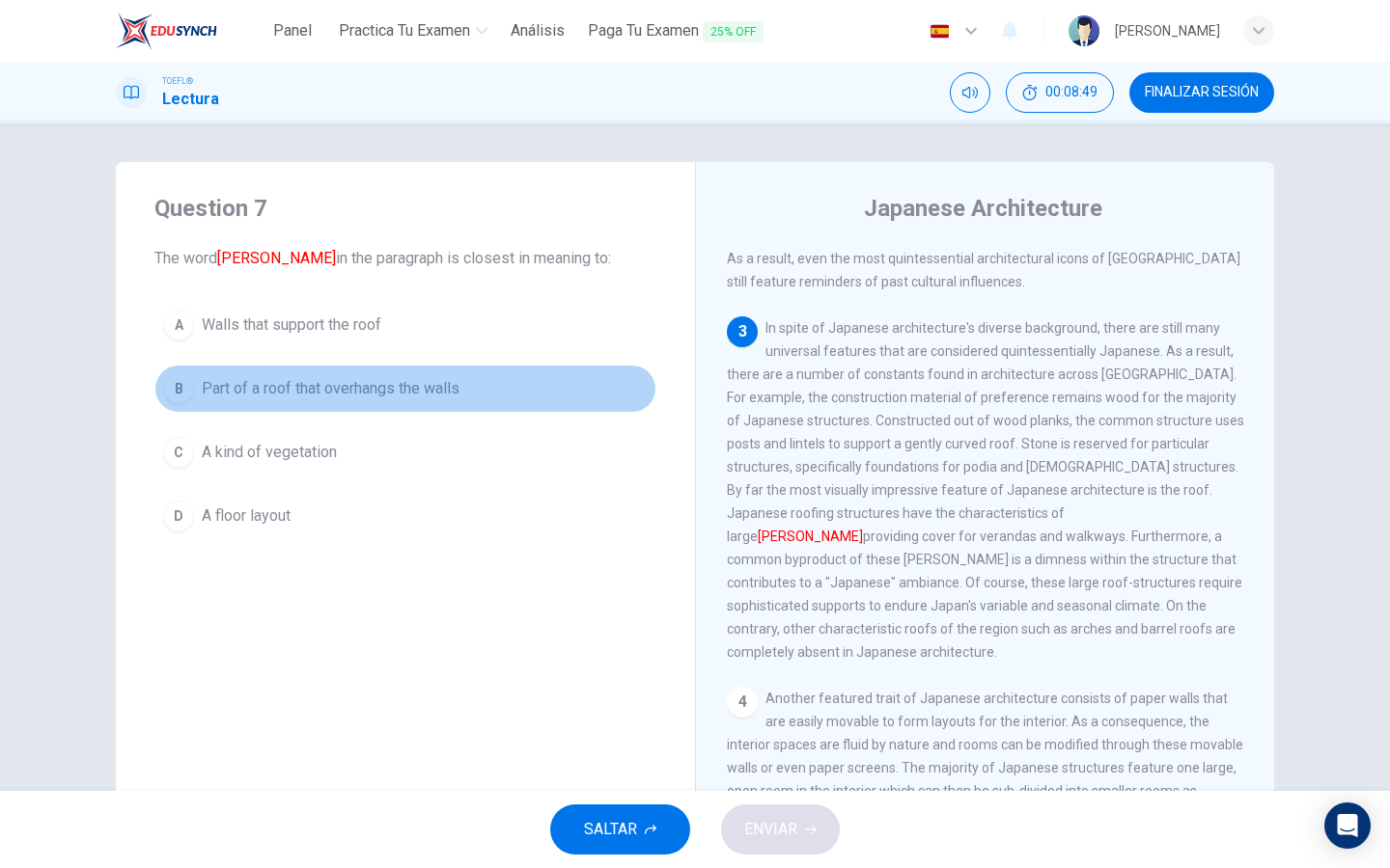
click at [316, 378] on span "Part of a roof that overhangs the walls" at bounding box center [330, 389] width 257 height 24
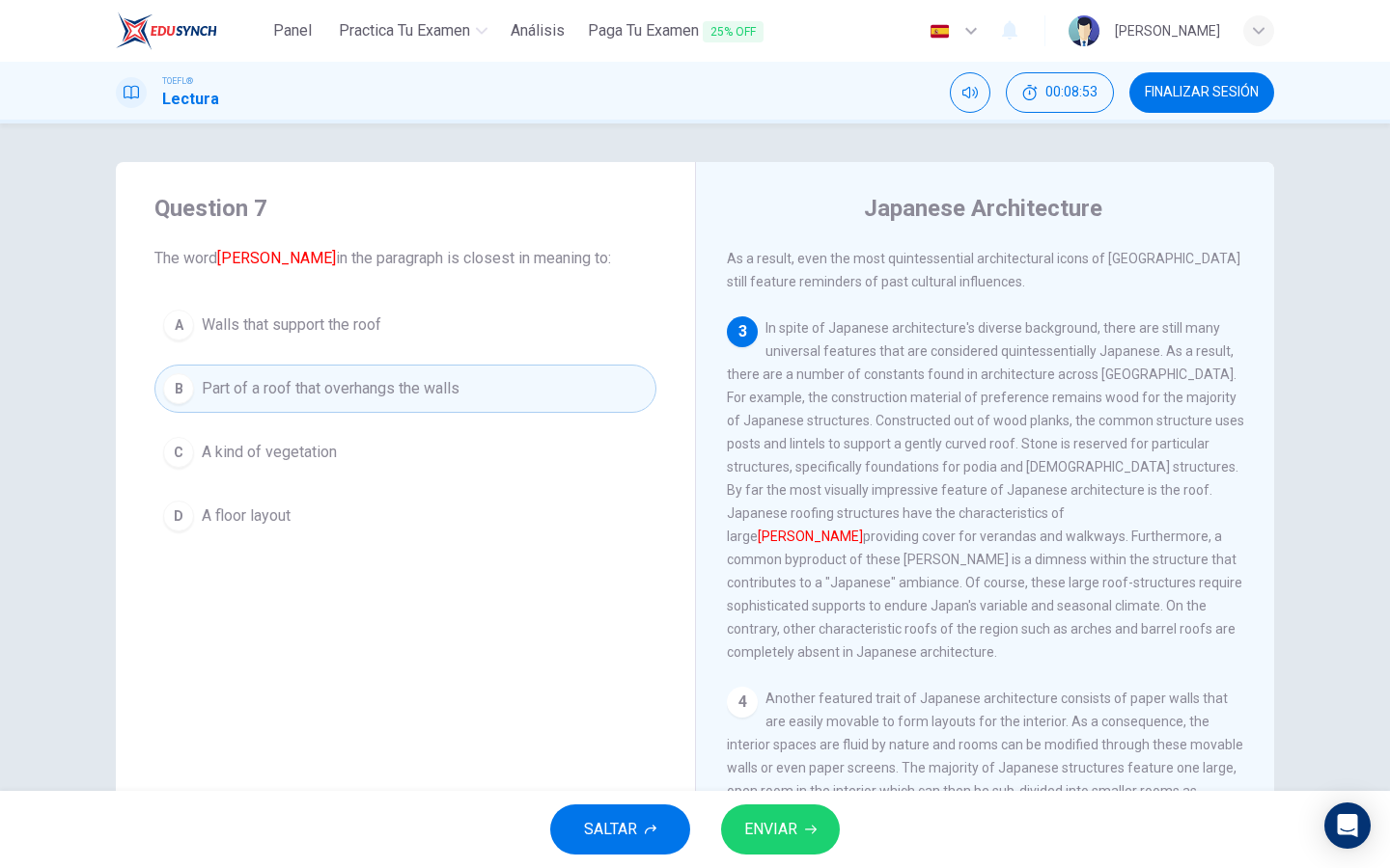
click at [755, 836] on span "ENVIAR" at bounding box center [770, 830] width 53 height 27
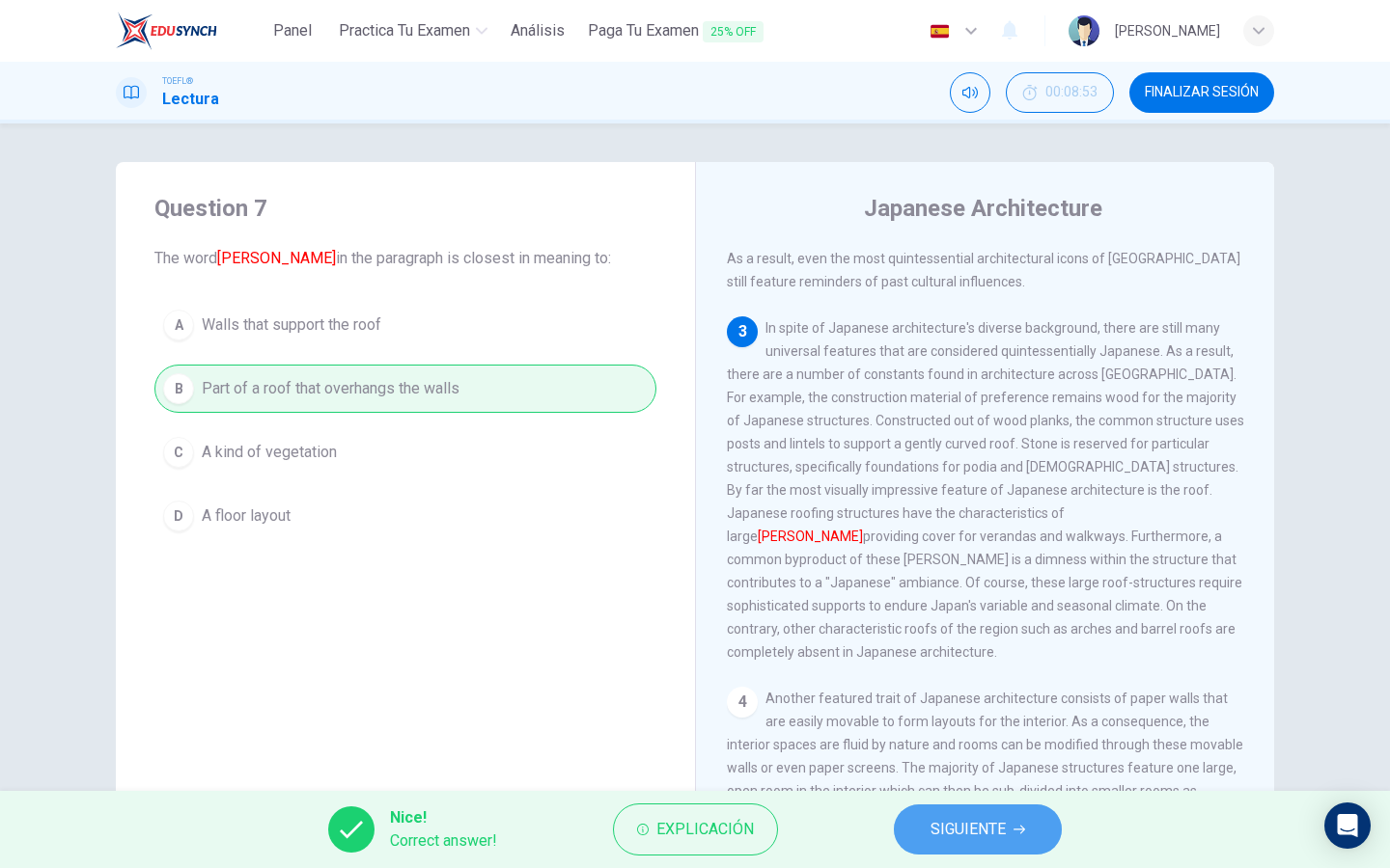
click at [926, 826] on button "SIGUIENTE" at bounding box center [977, 829] width 168 height 50
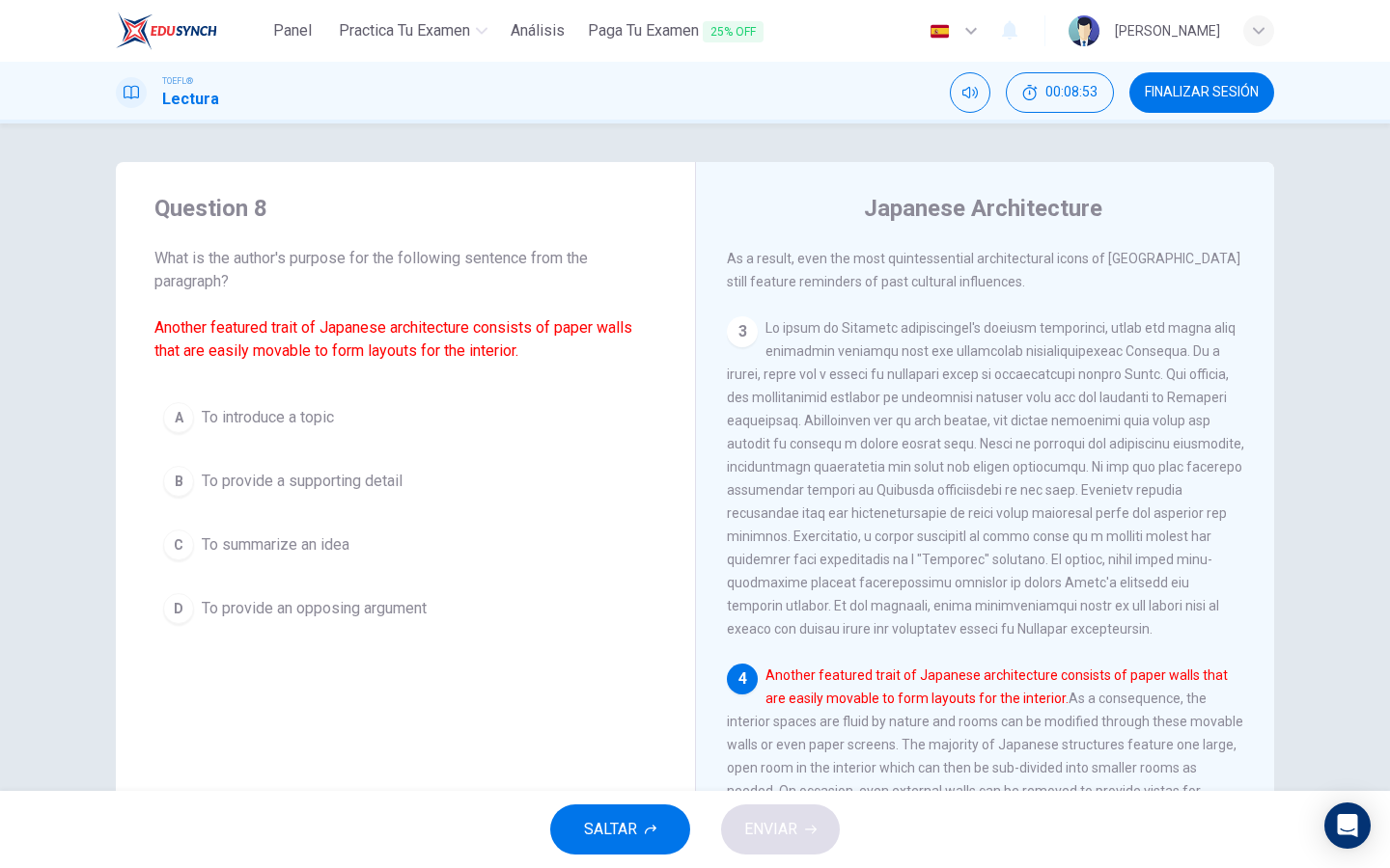
scroll to position [819, 0]
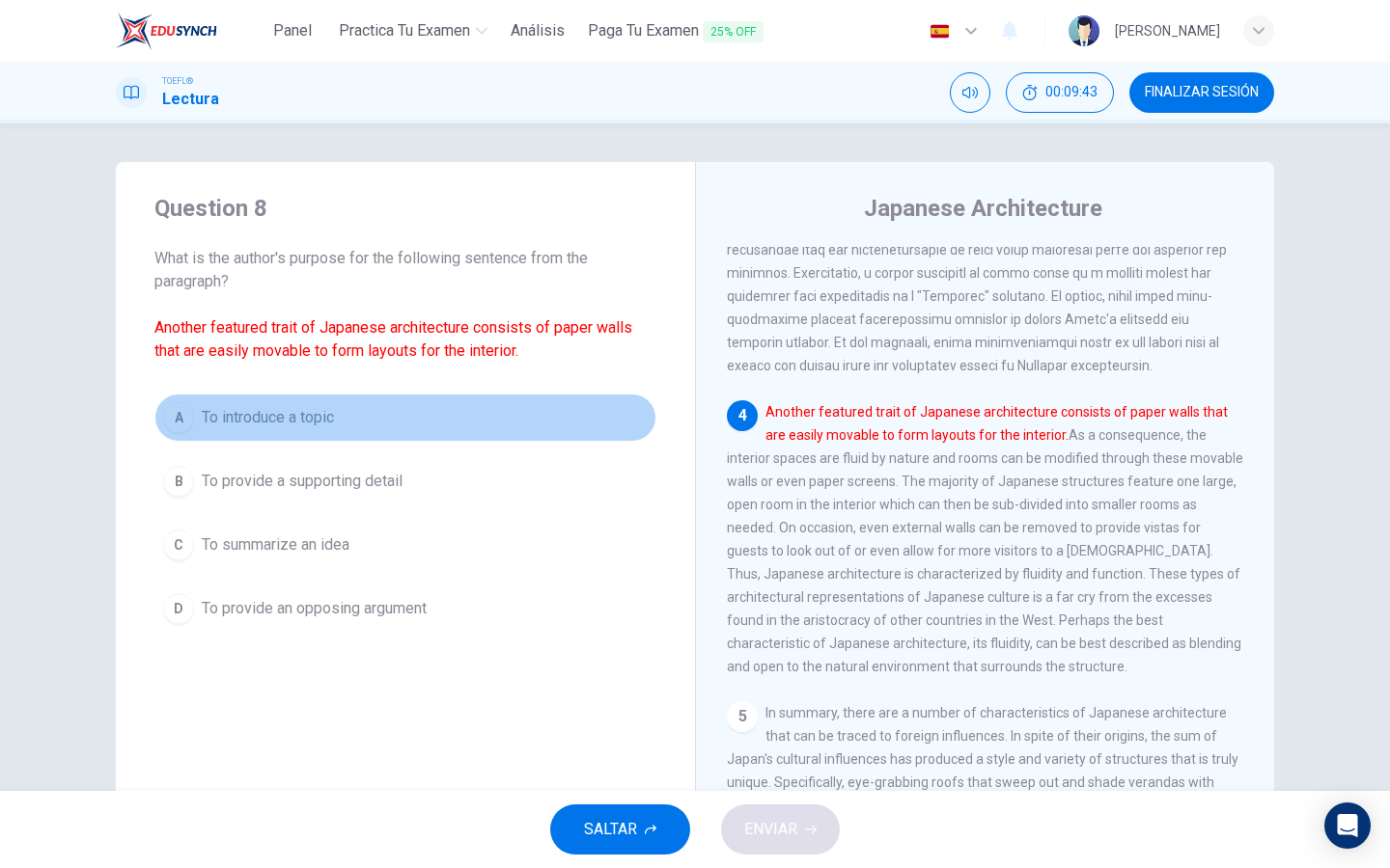
click at [356, 417] on button "A To introduce a topic" at bounding box center [405, 417] width 502 height 48
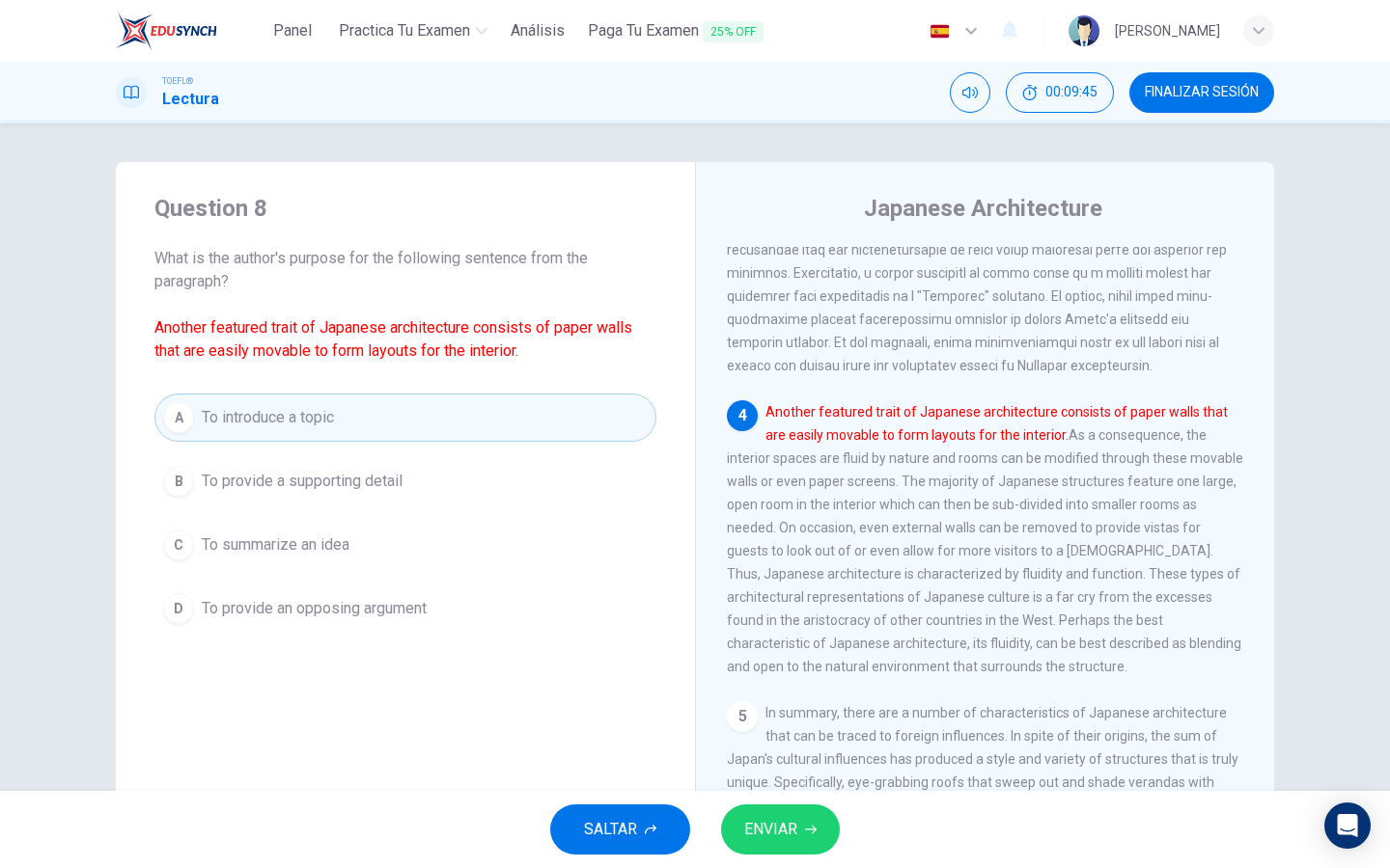
click at [781, 825] on span "ENVIAR" at bounding box center [770, 830] width 53 height 27
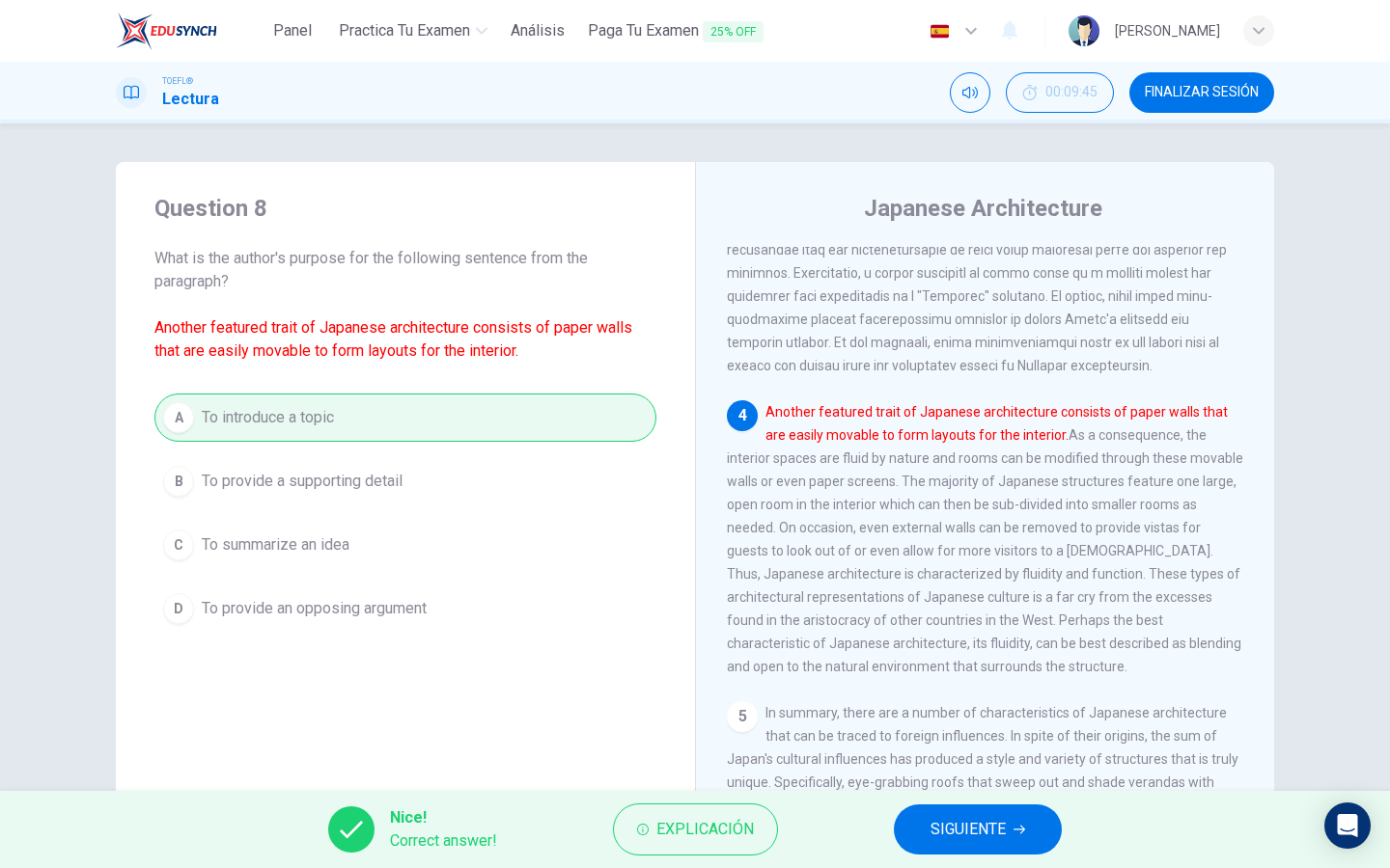
click at [953, 814] on button "SIGUIENTE" at bounding box center [977, 829] width 168 height 50
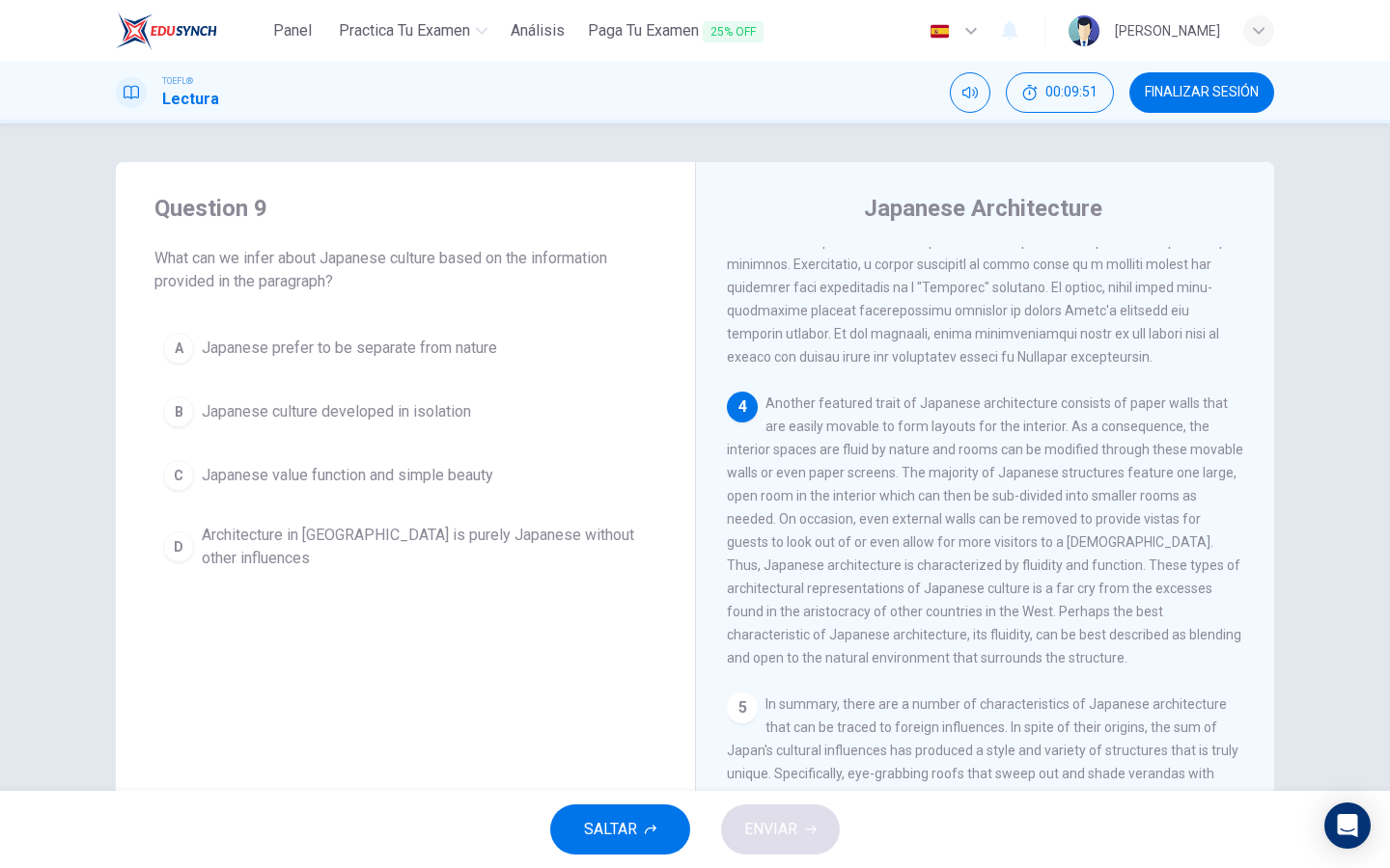
scroll to position [830, 0]
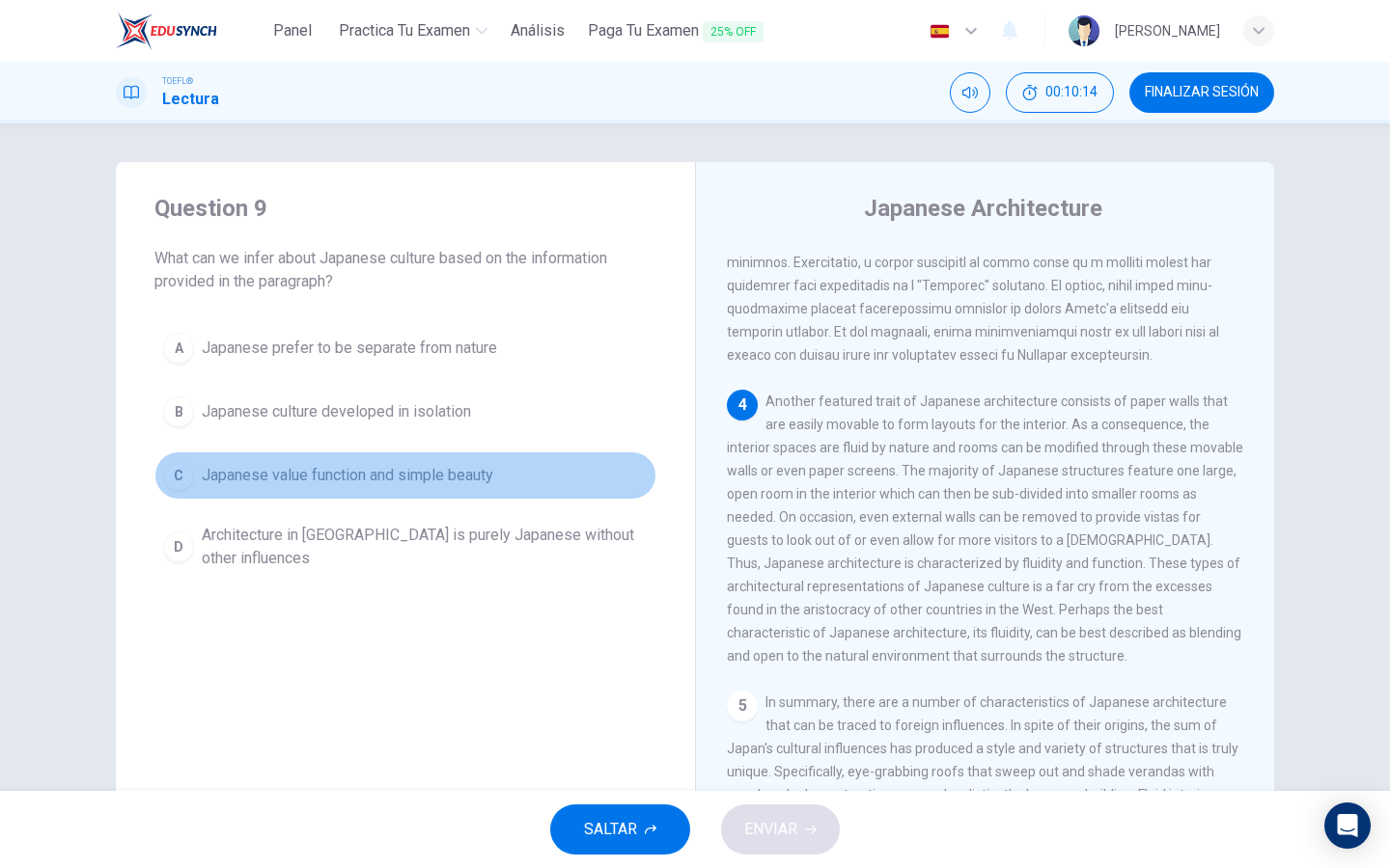
click at [490, 465] on span "Japanese value function and simple beauty" at bounding box center [347, 476] width 292 height 24
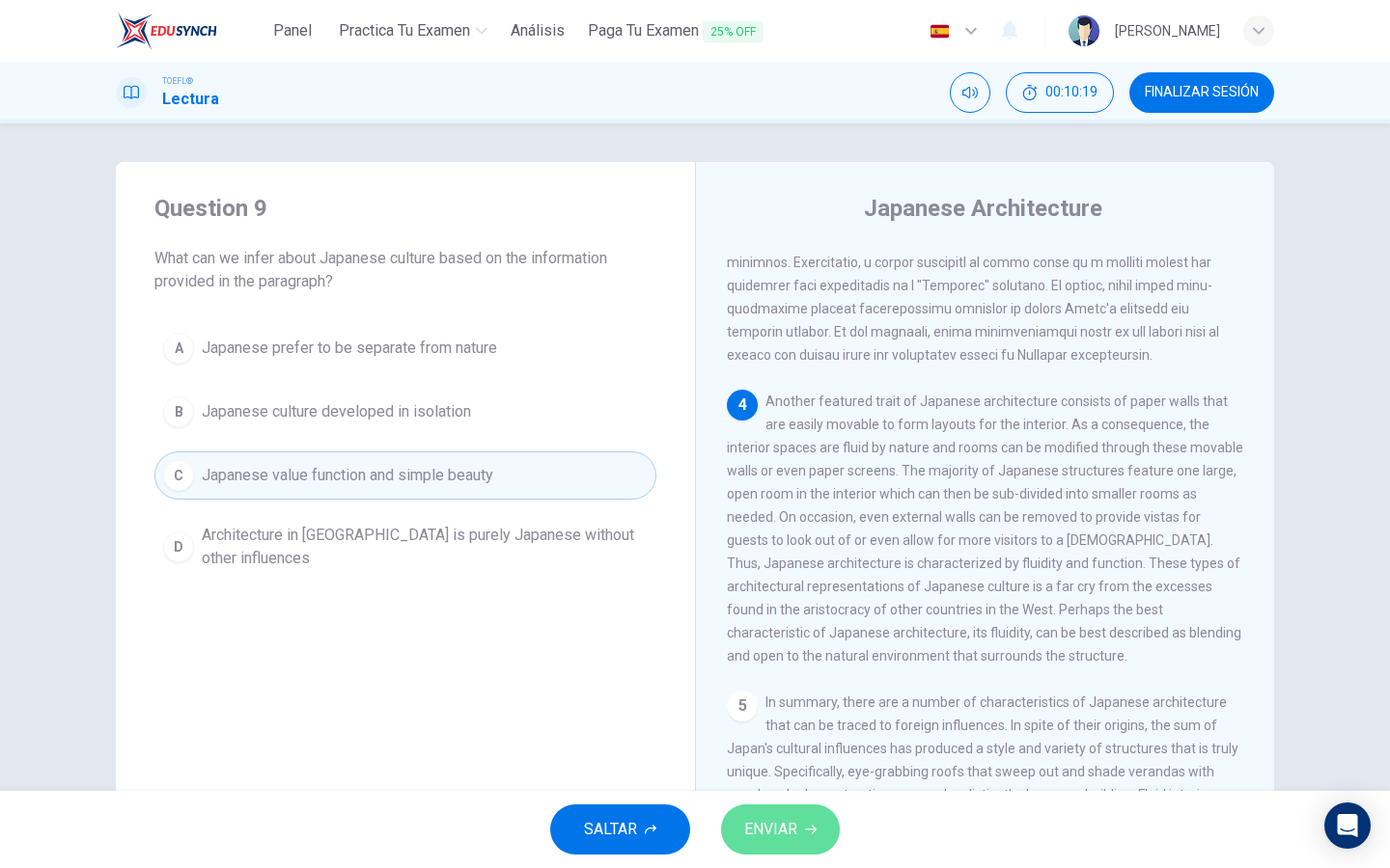
click at [778, 833] on span "ENVIAR" at bounding box center [770, 830] width 53 height 27
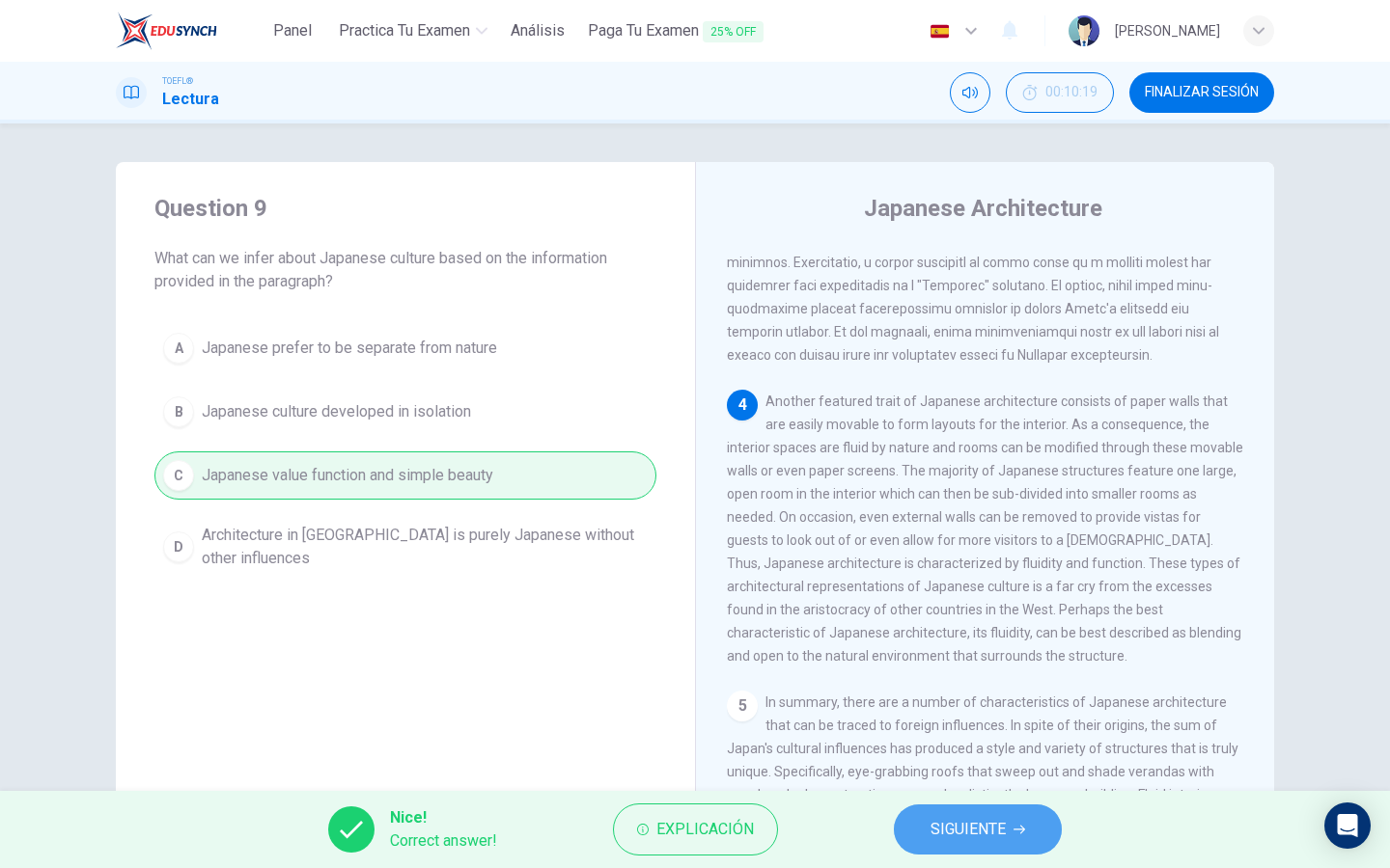
click at [950, 816] on span "SIGUIENTE" at bounding box center [968, 830] width 76 height 27
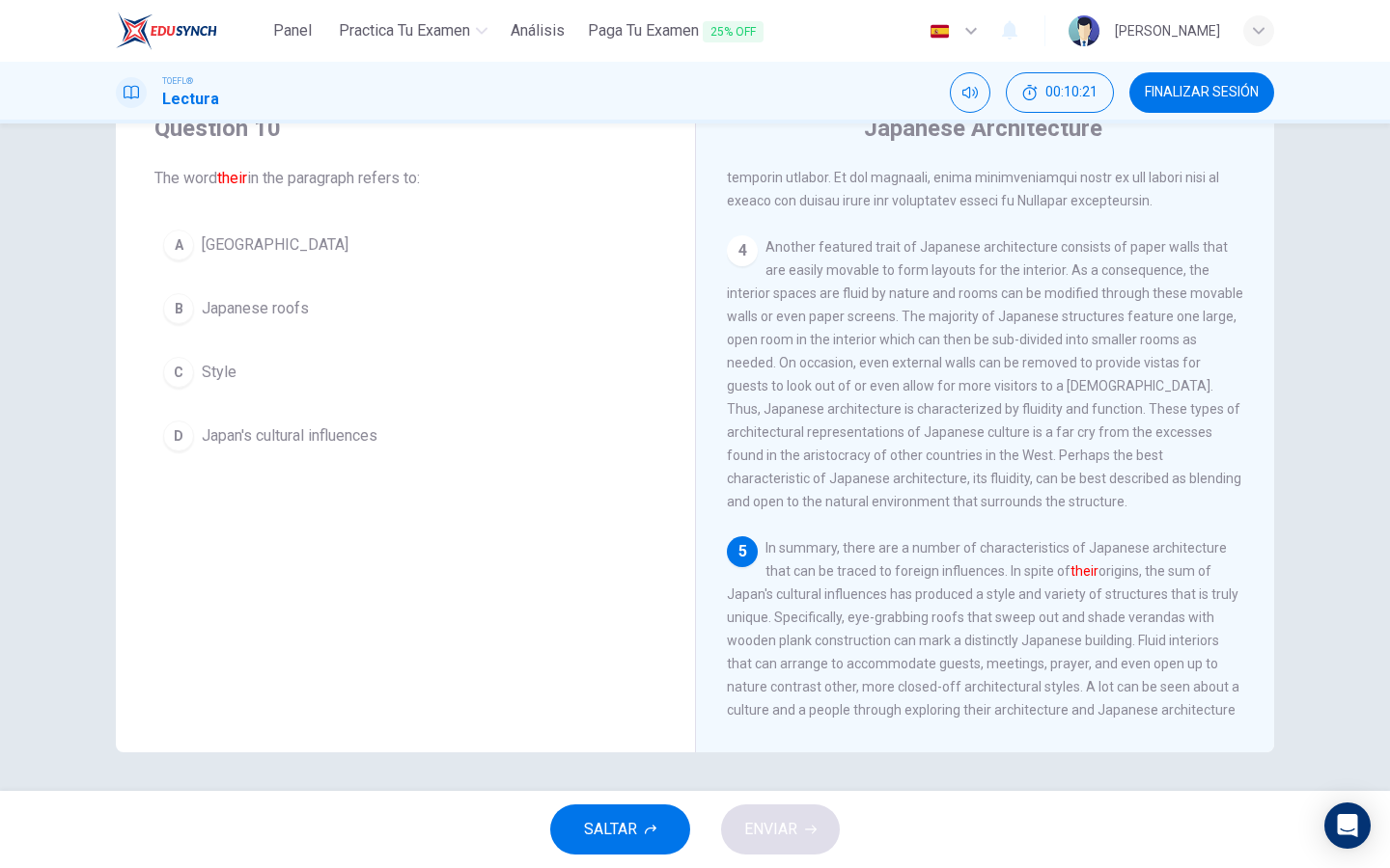
scroll to position [81, 0]
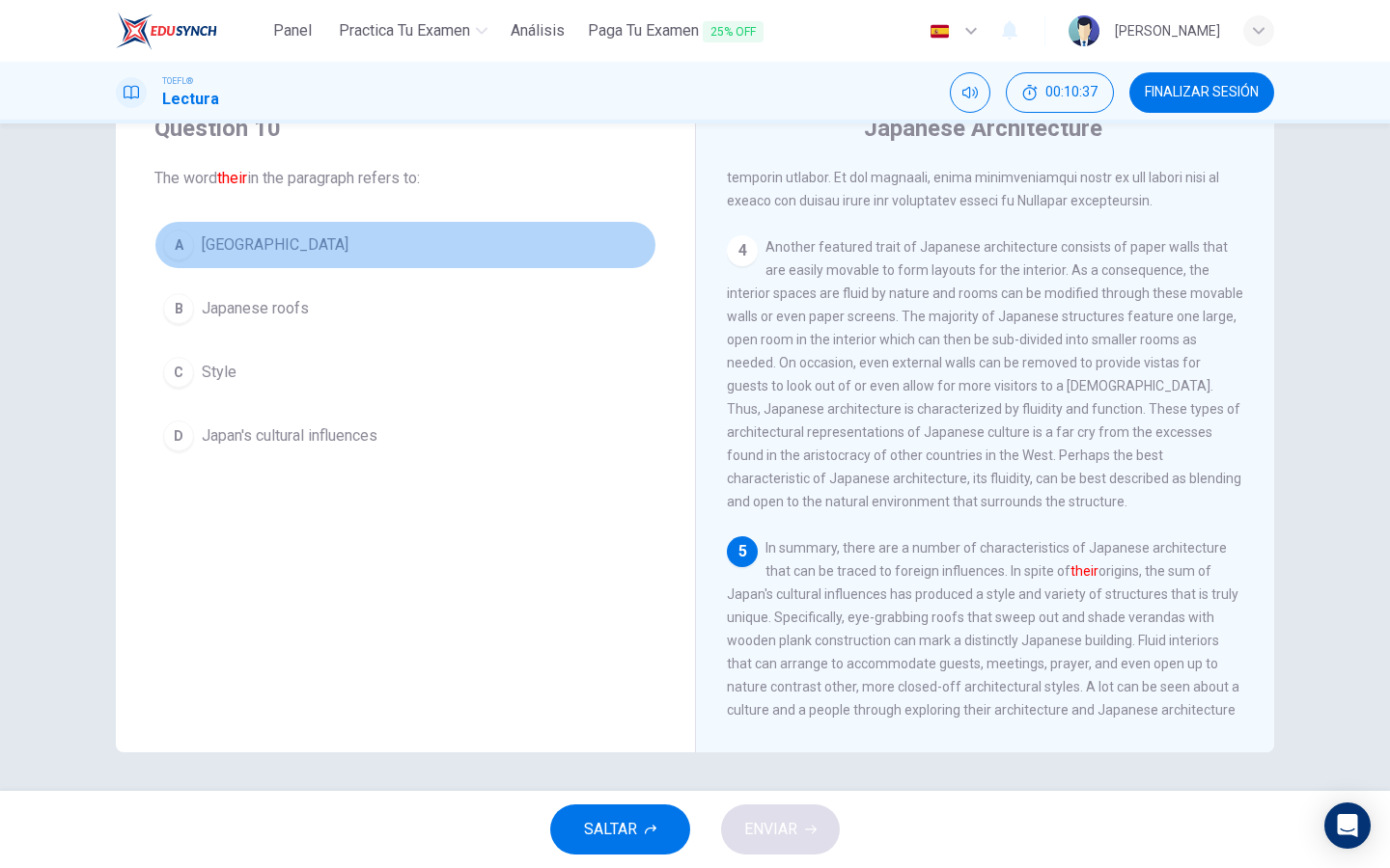
click at [220, 249] on span "[GEOGRAPHIC_DATA]" at bounding box center [274, 245] width 146 height 24
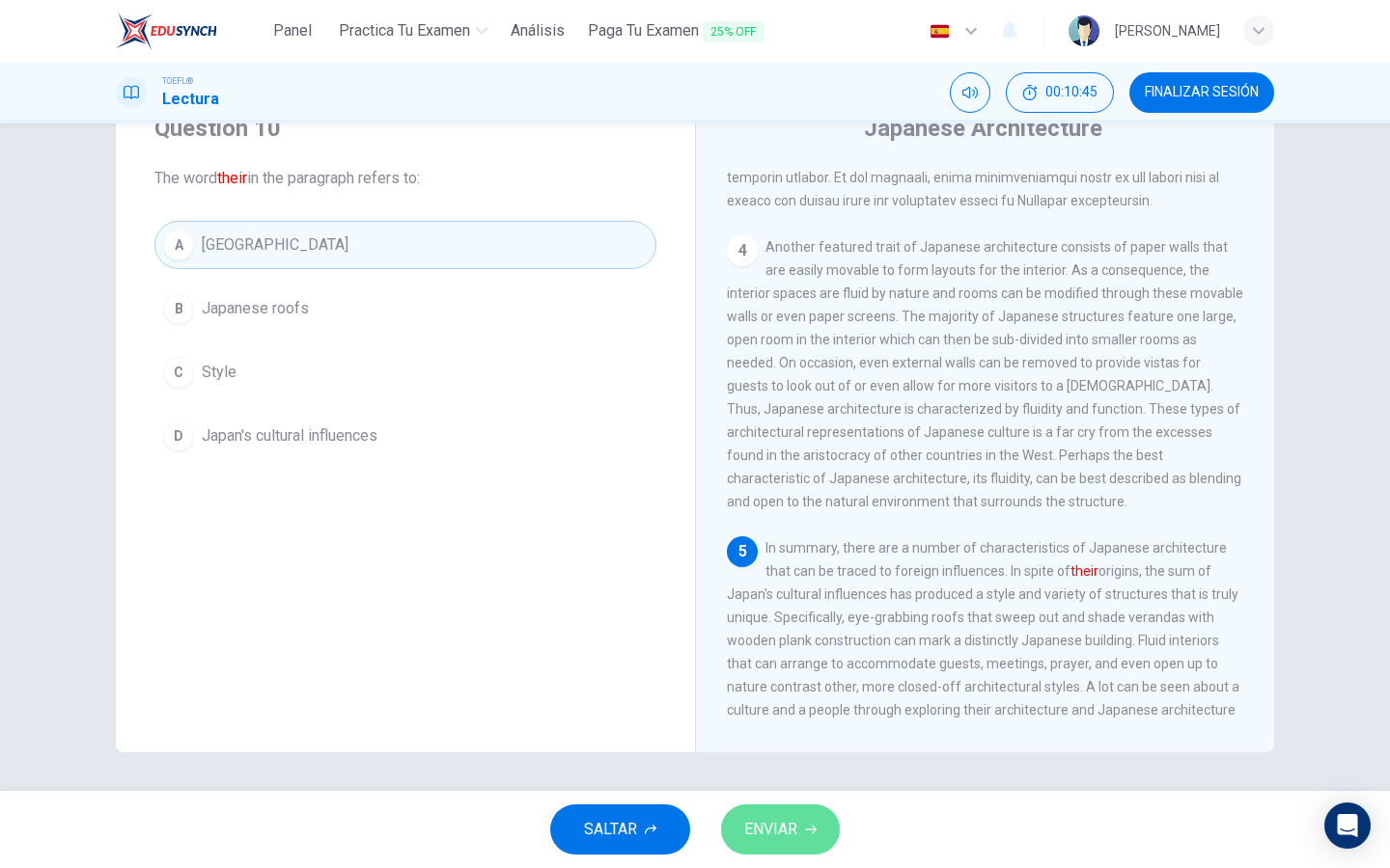
click at [764, 823] on span "ENVIAR" at bounding box center [770, 830] width 53 height 27
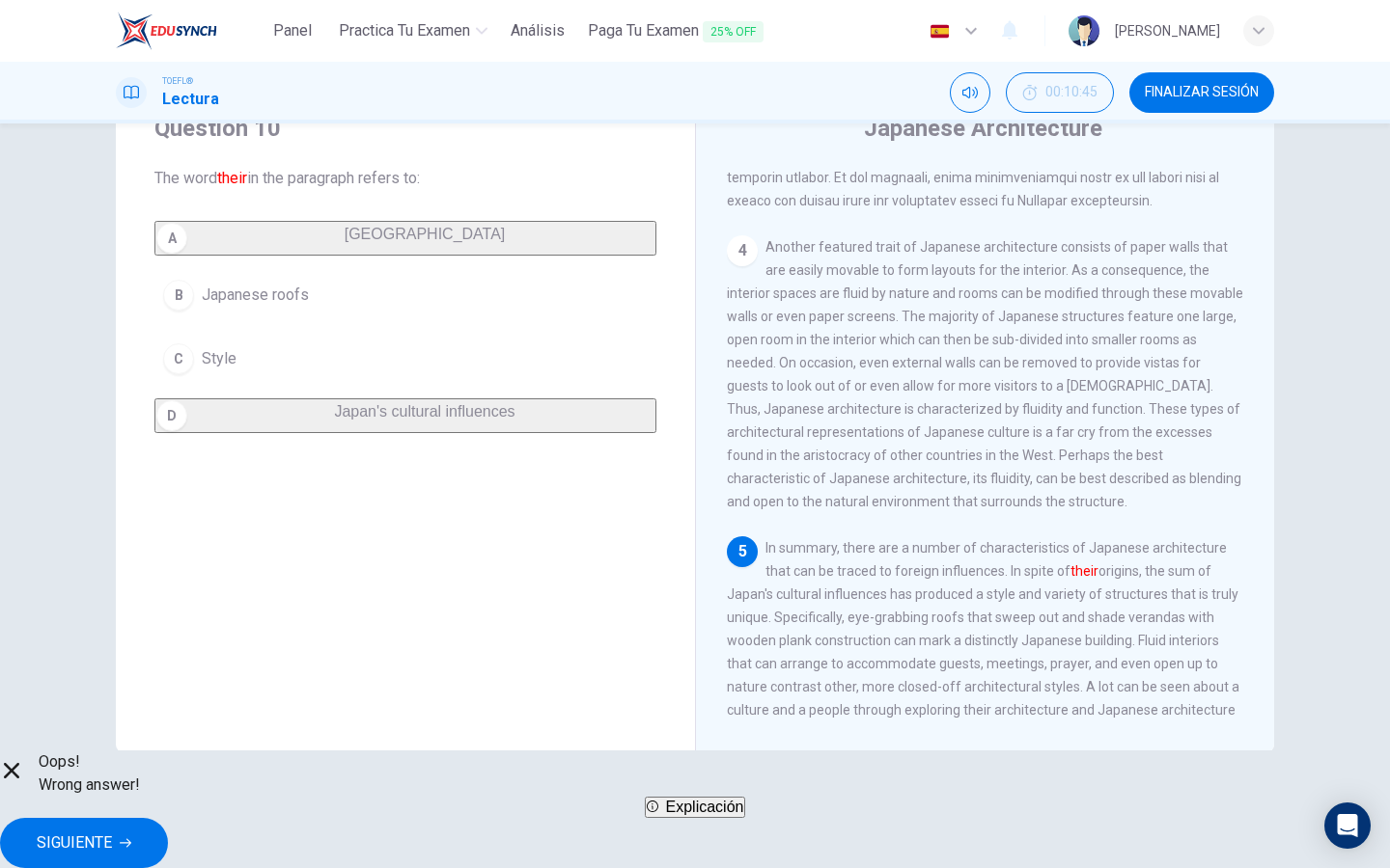
click at [112, 836] on span "SIGUIENTE" at bounding box center [74, 843] width 76 height 27
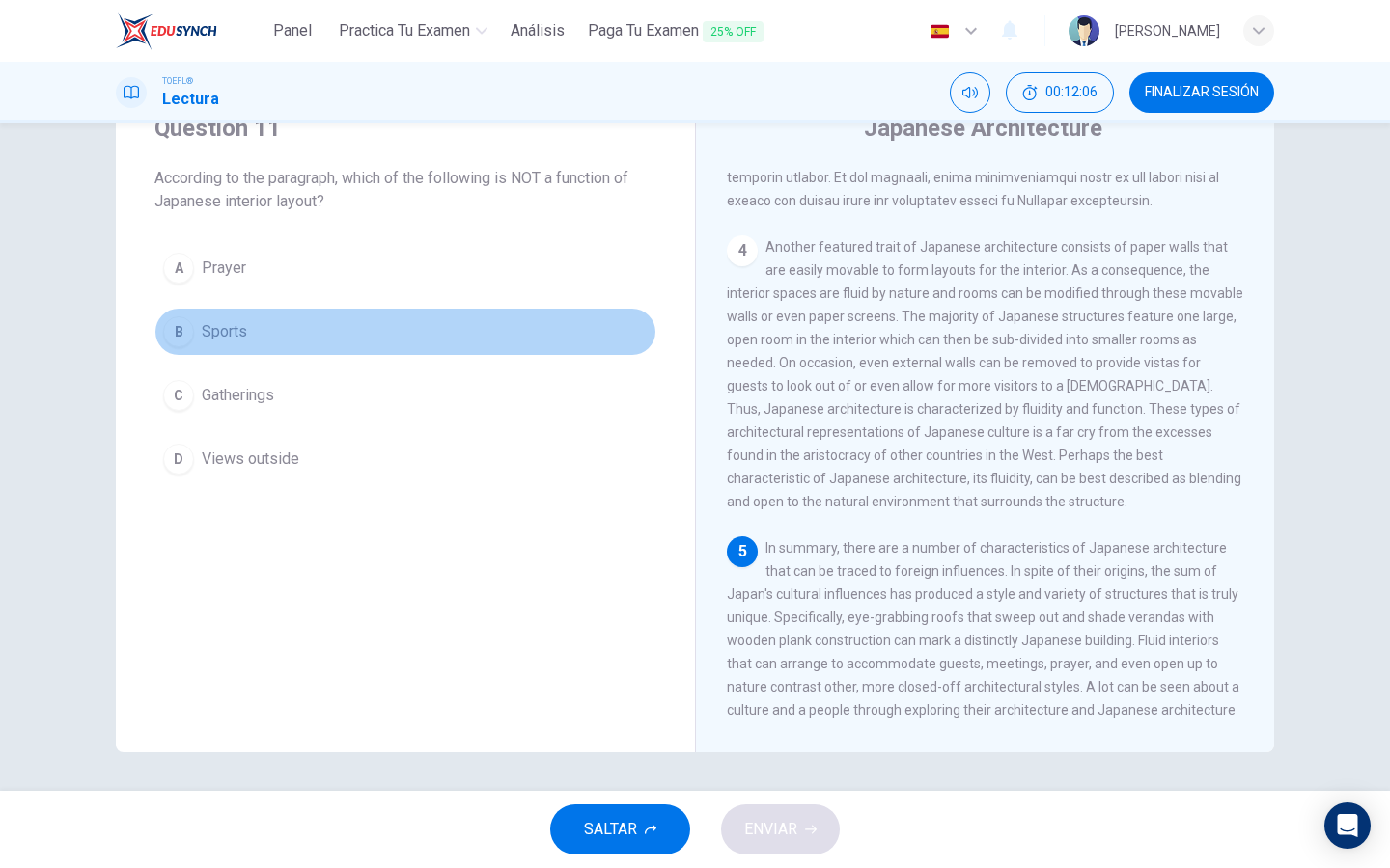
click at [234, 347] on button "B Sports" at bounding box center [405, 331] width 502 height 48
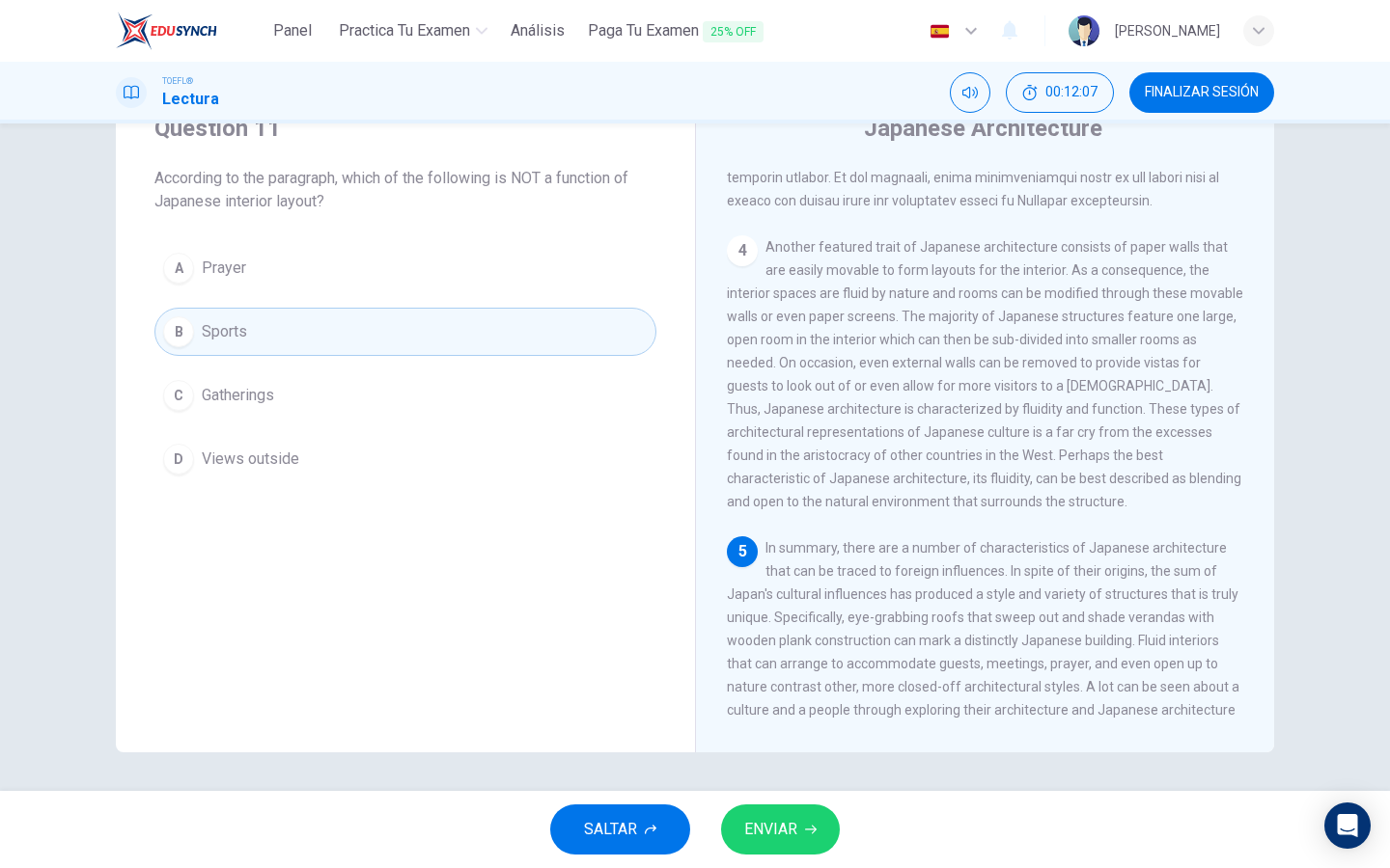
click at [787, 848] on button "ENVIAR" at bounding box center [780, 829] width 119 height 50
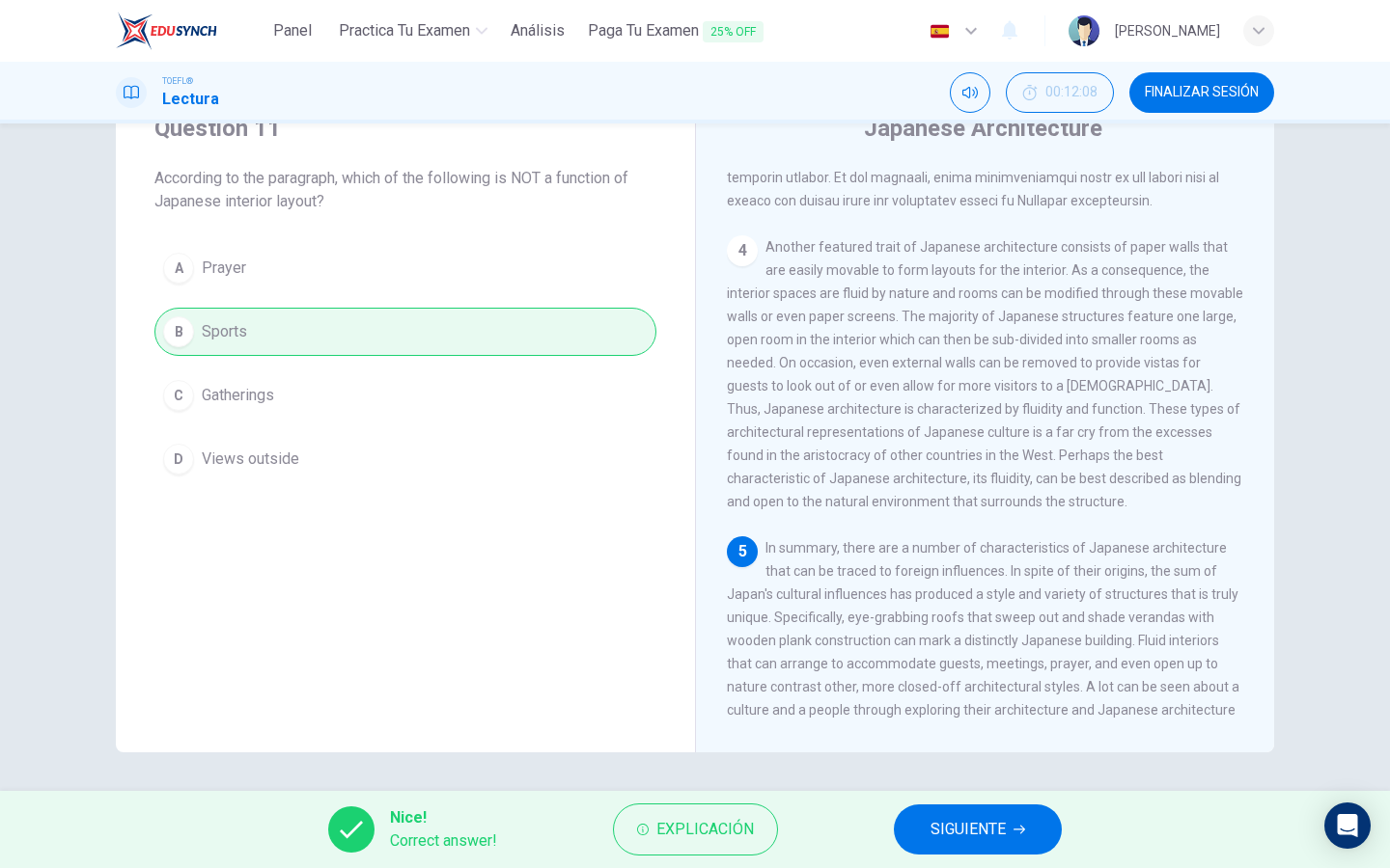
click at [930, 825] on span "SIGUIENTE" at bounding box center [968, 830] width 76 height 27
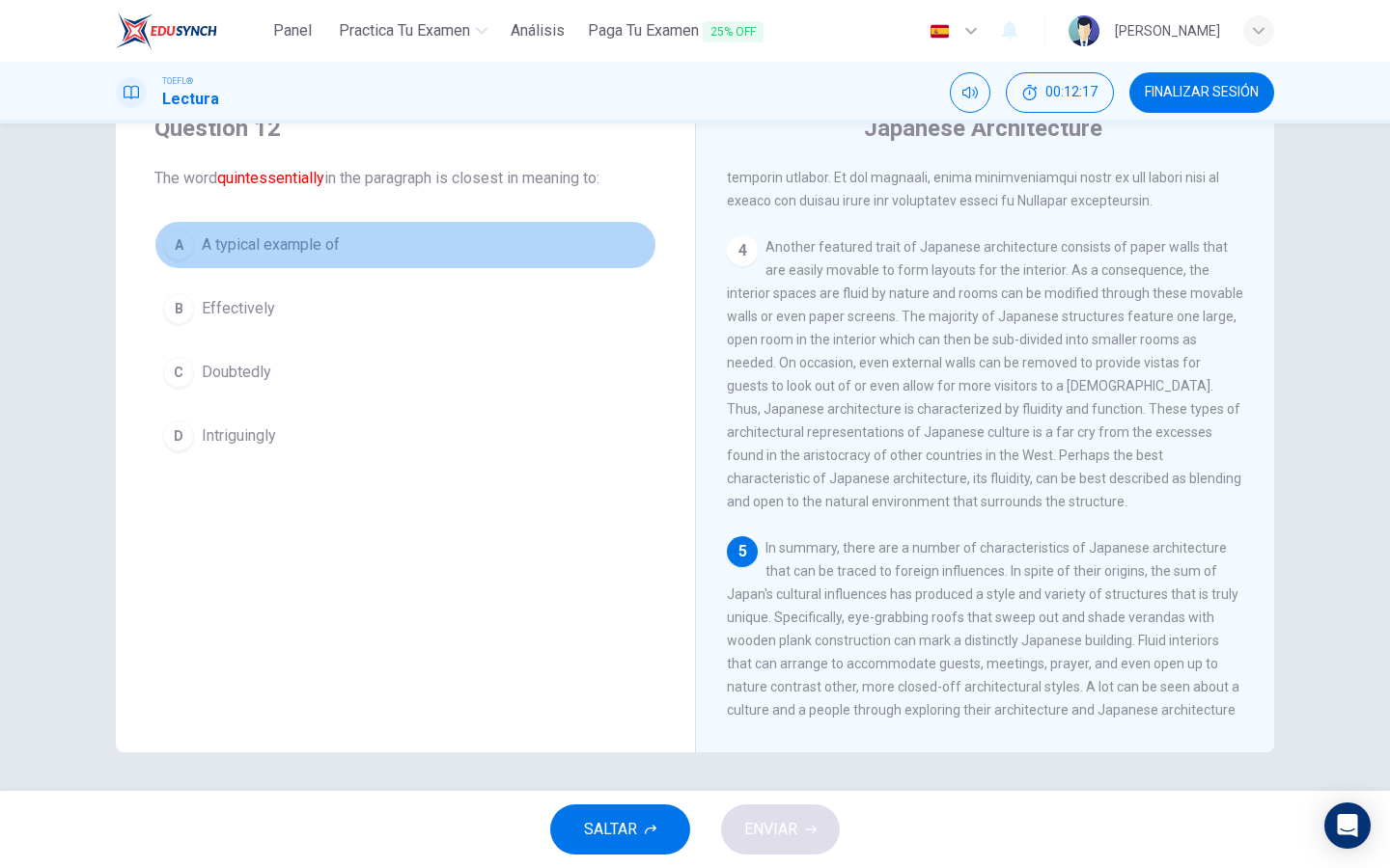
click at [265, 231] on button "A A typical example of" at bounding box center [405, 244] width 502 height 48
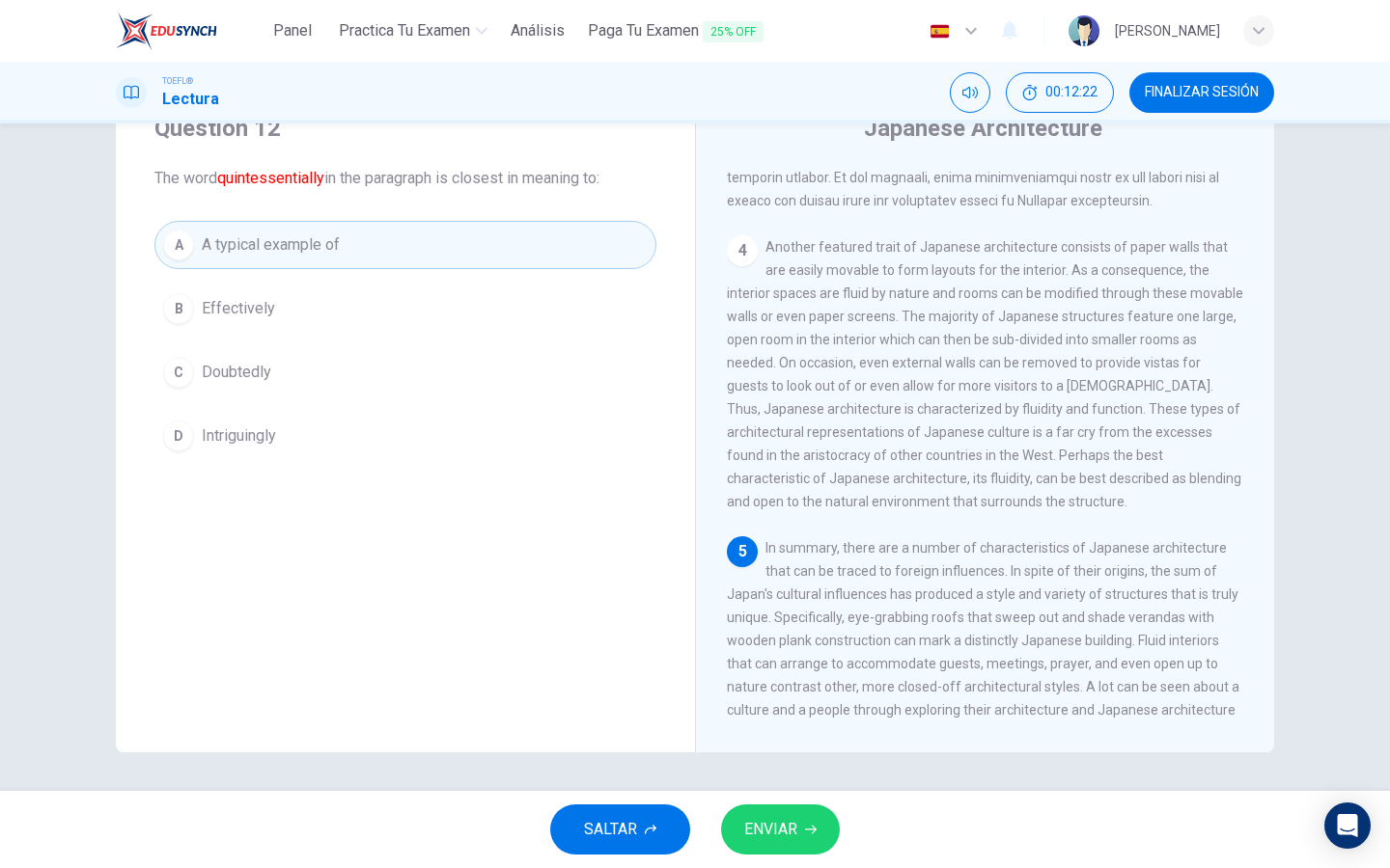
click at [777, 824] on span "ENVIAR" at bounding box center [770, 830] width 53 height 27
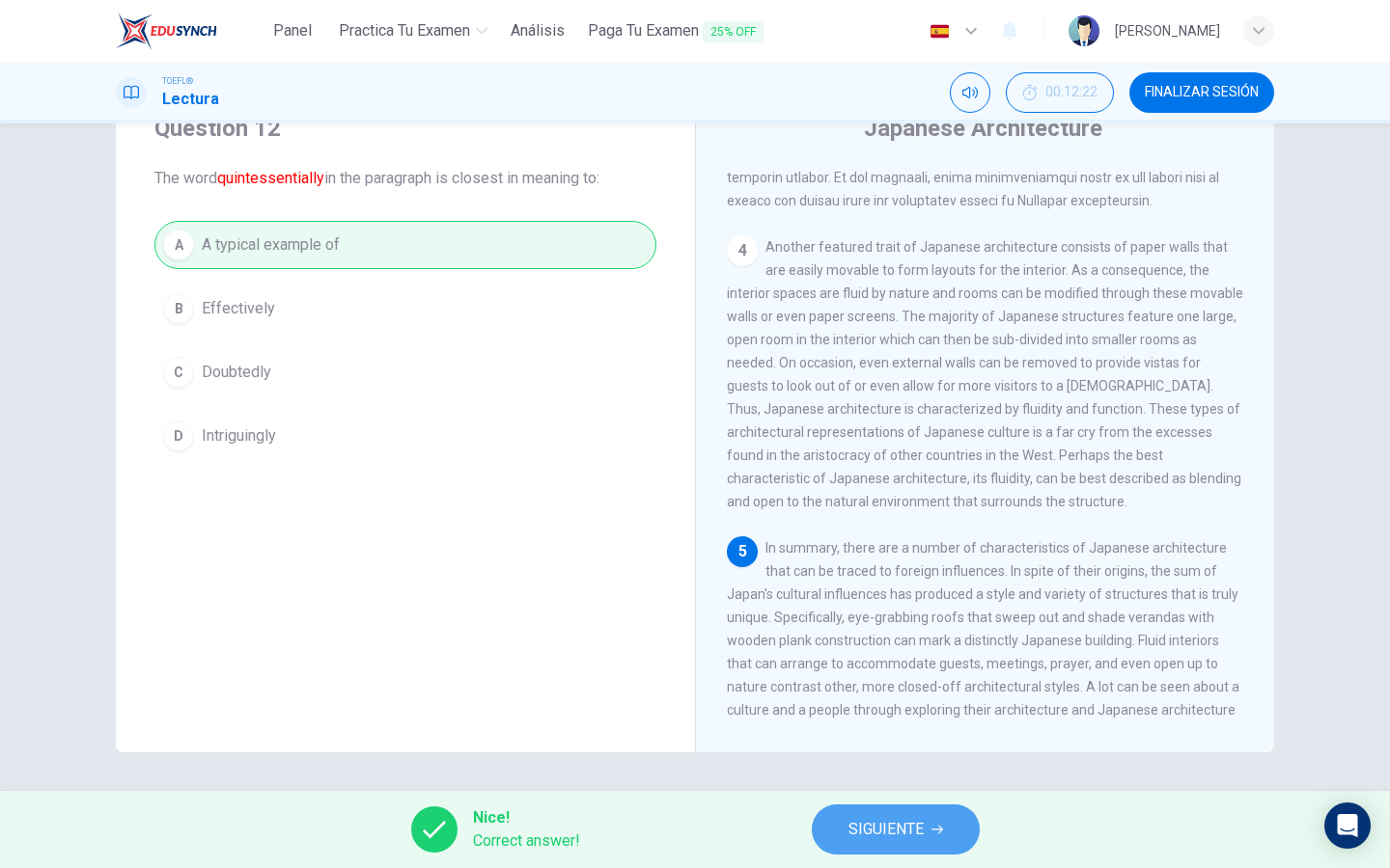
click at [870, 844] on button "SIGUIENTE" at bounding box center [895, 829] width 168 height 50
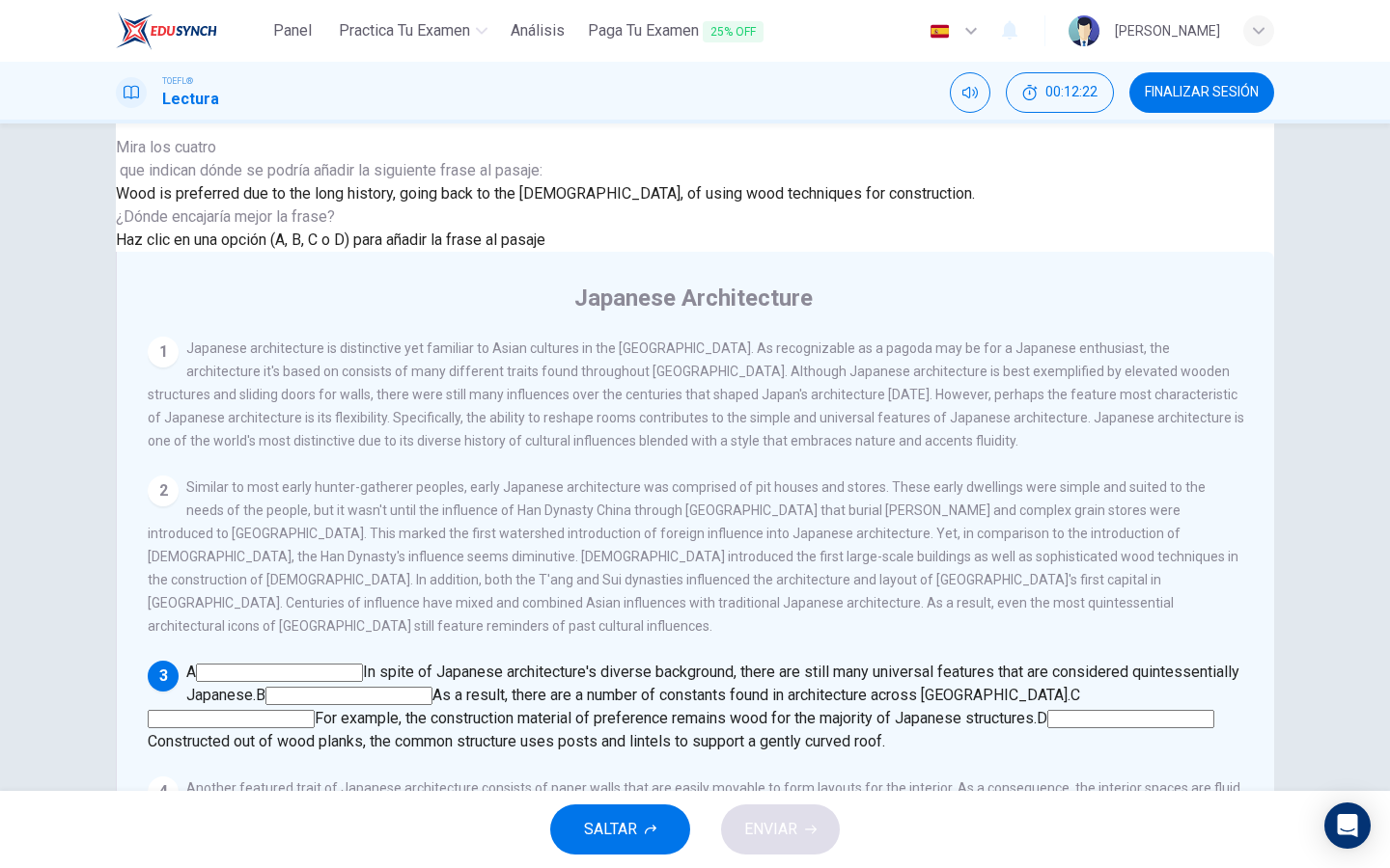
scroll to position [363, 0]
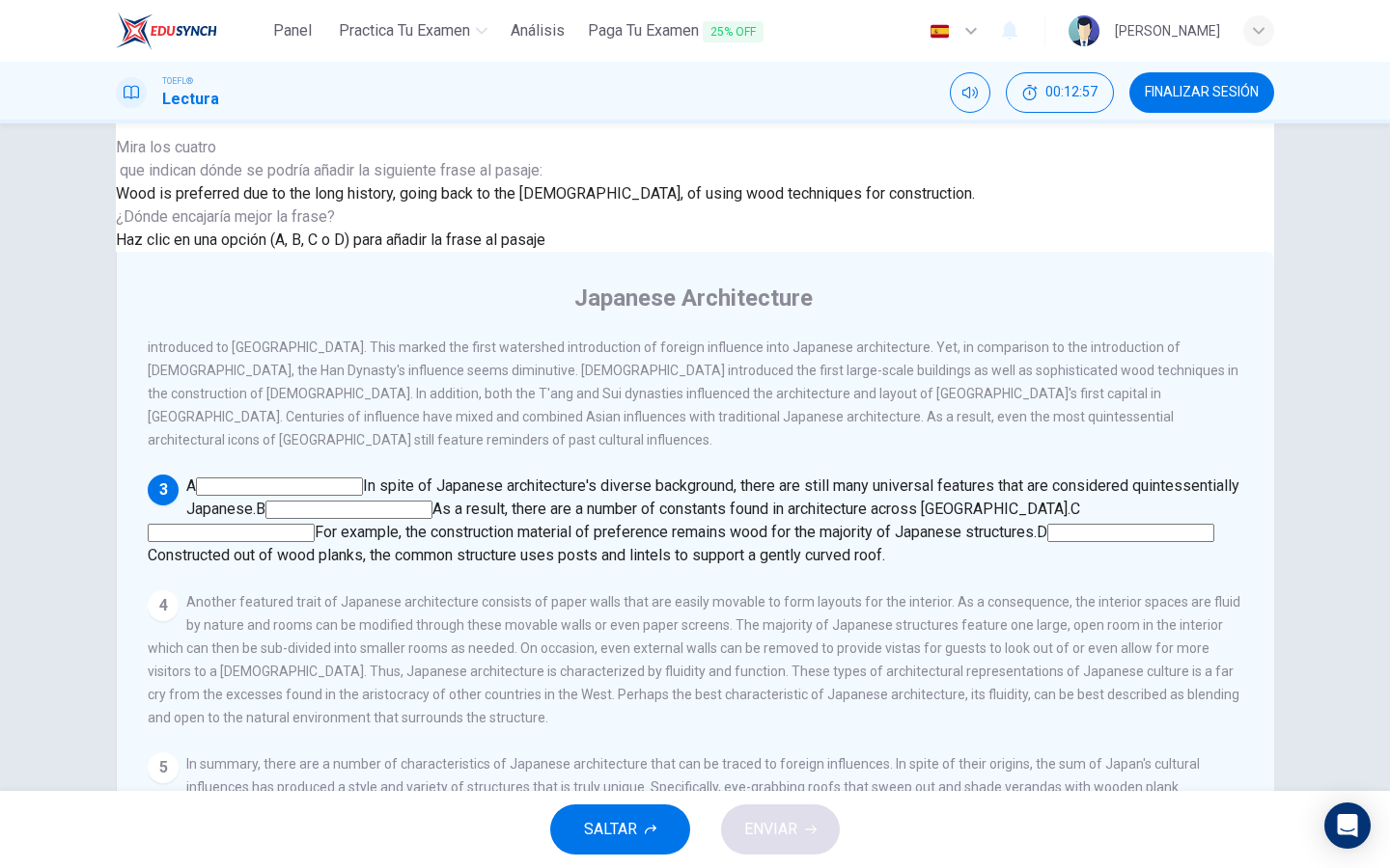
click at [1047, 523] on input at bounding box center [1131, 532] width 167 height 19
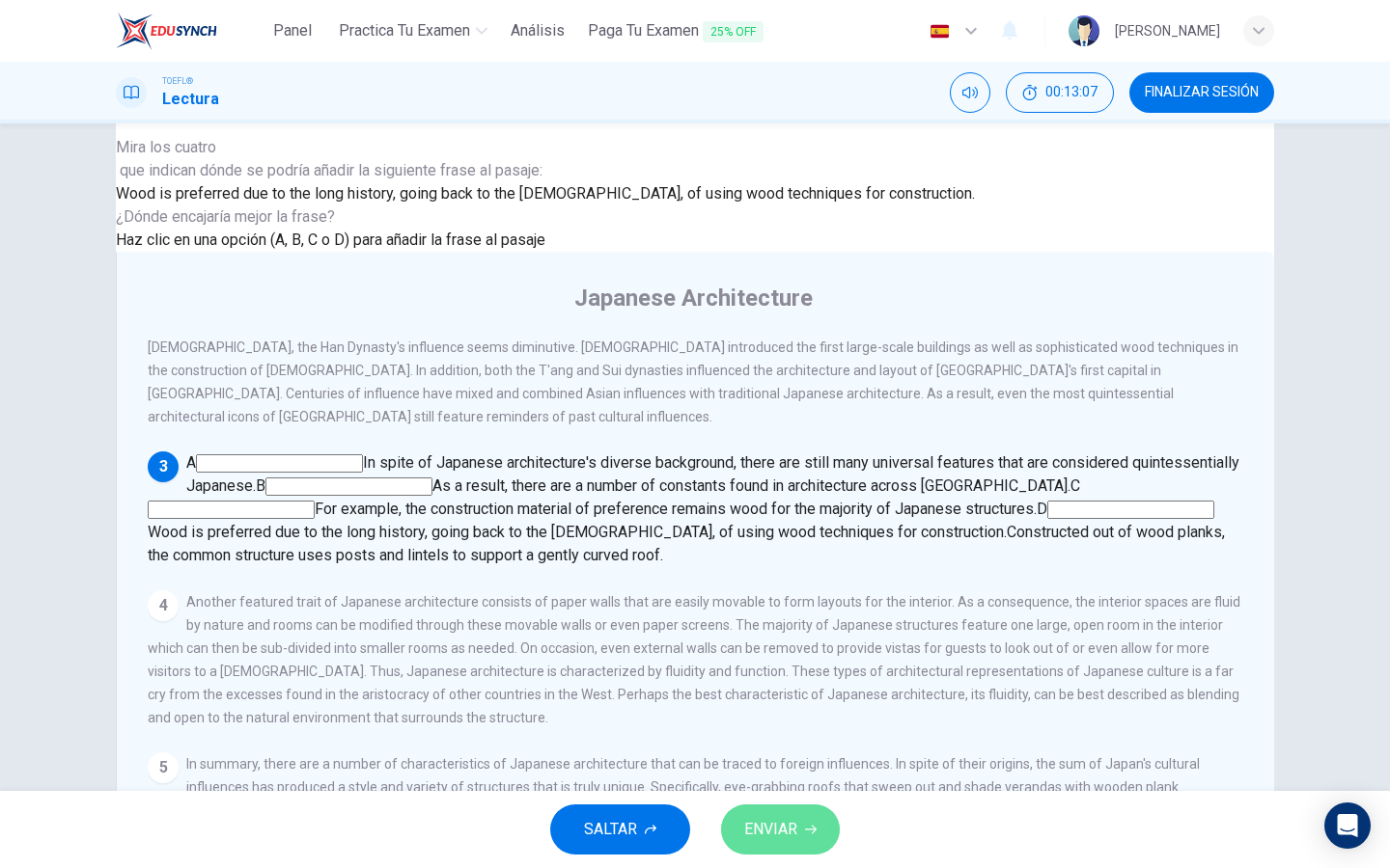
click at [780, 827] on span "ENVIAR" at bounding box center [770, 830] width 53 height 27
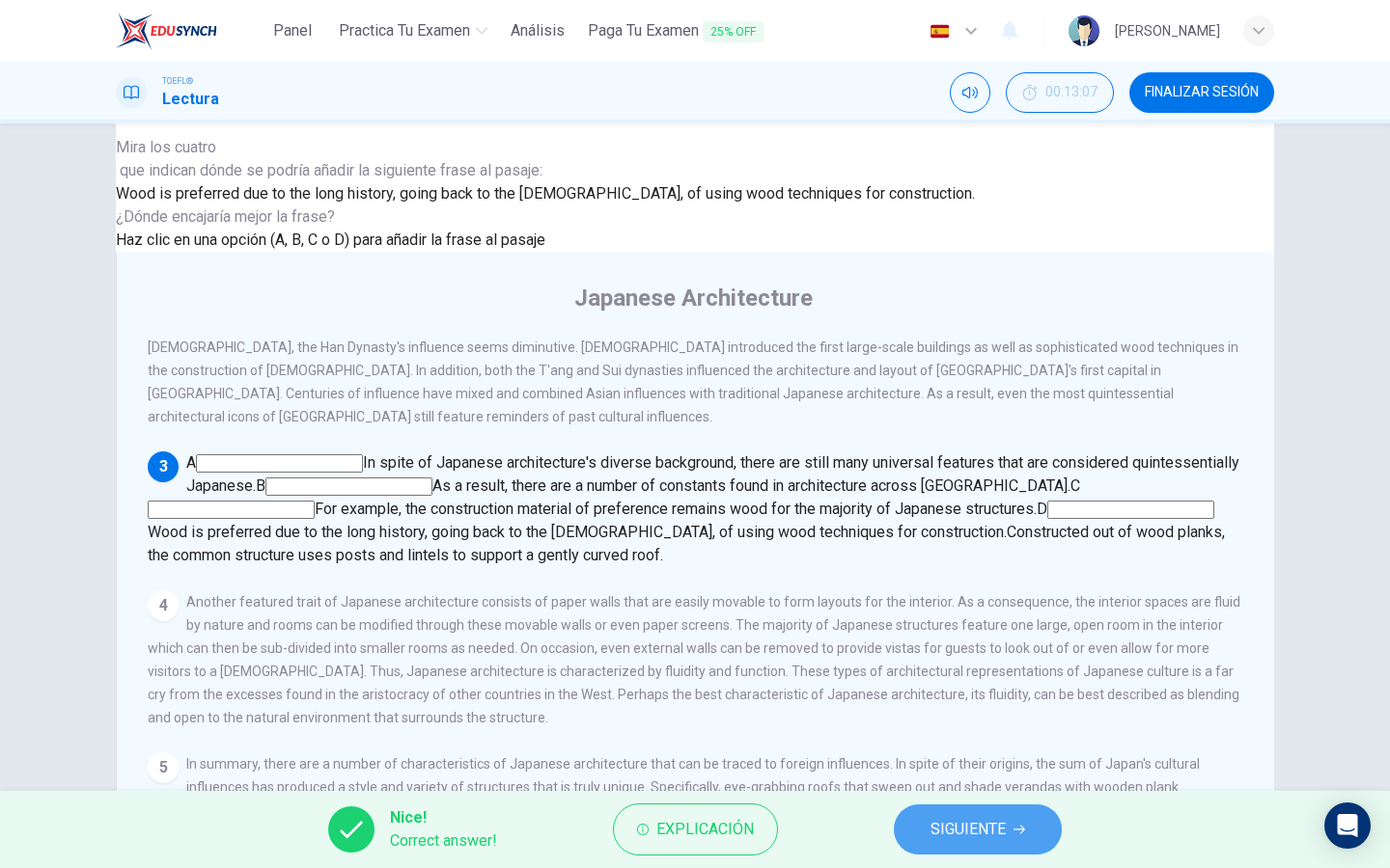
click at [934, 820] on span "SIGUIENTE" at bounding box center [968, 830] width 76 height 27
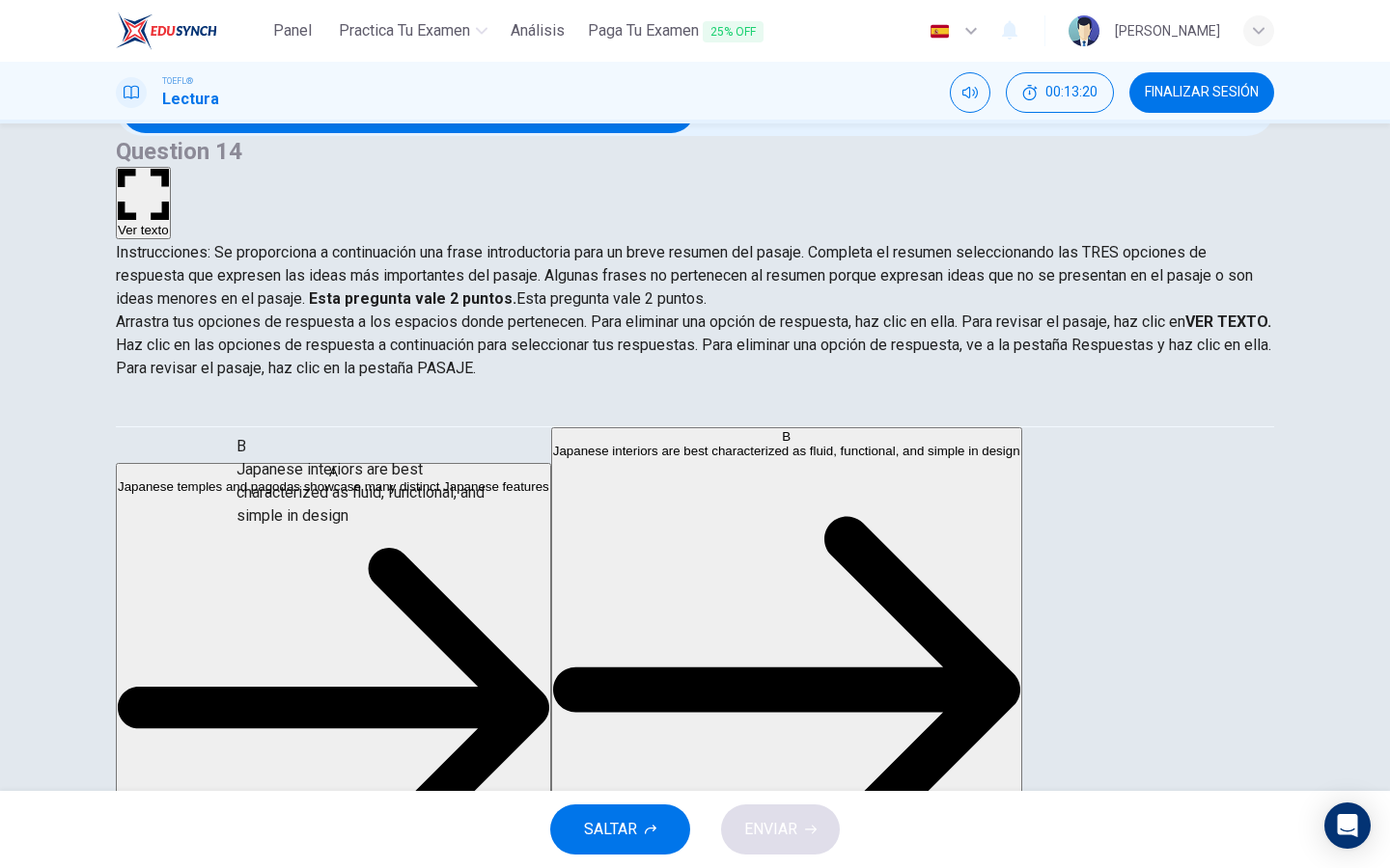
scroll to position [87, 0]
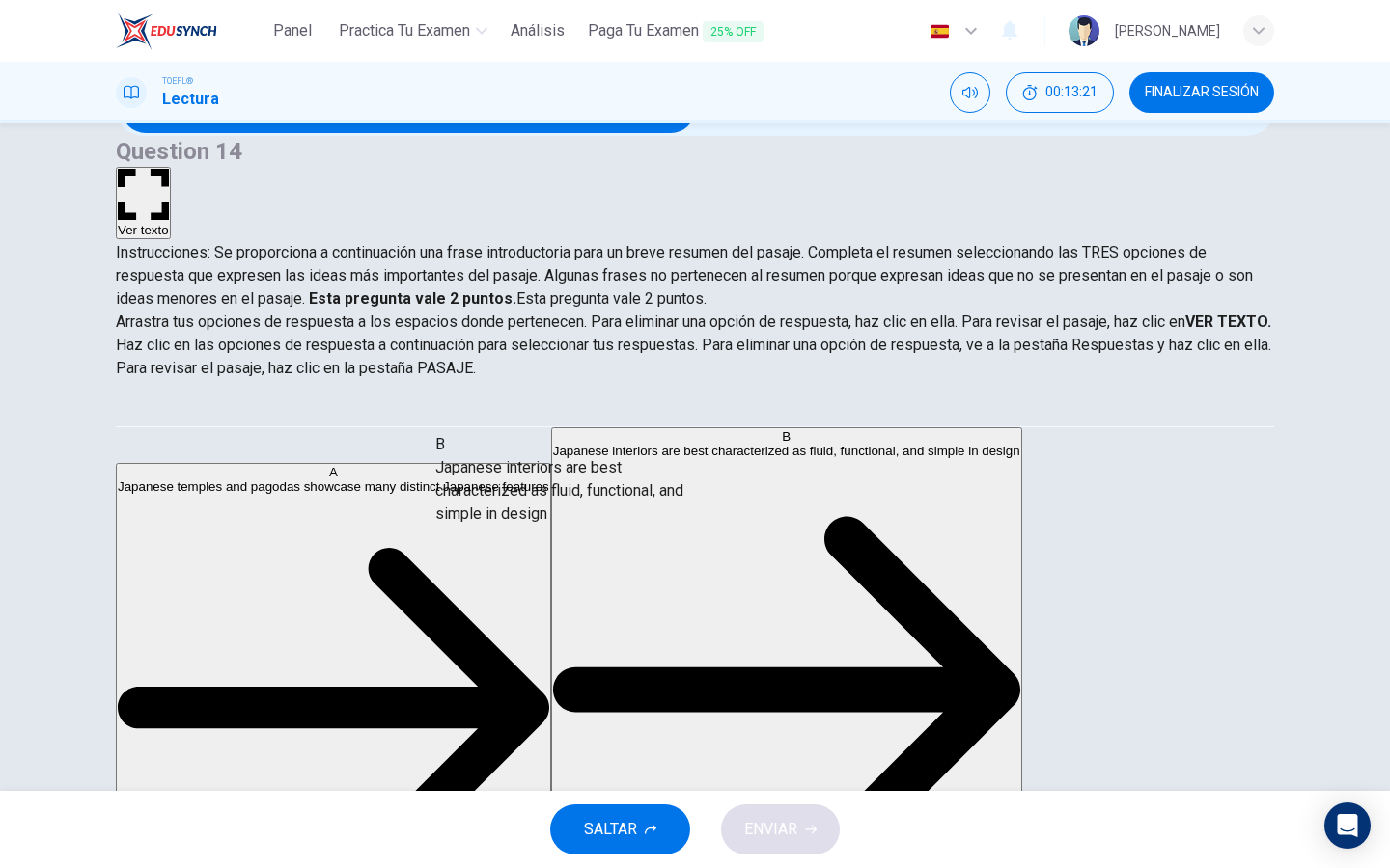
drag, startPoint x: 331, startPoint y: 492, endPoint x: 618, endPoint y: 490, distance: 287.0
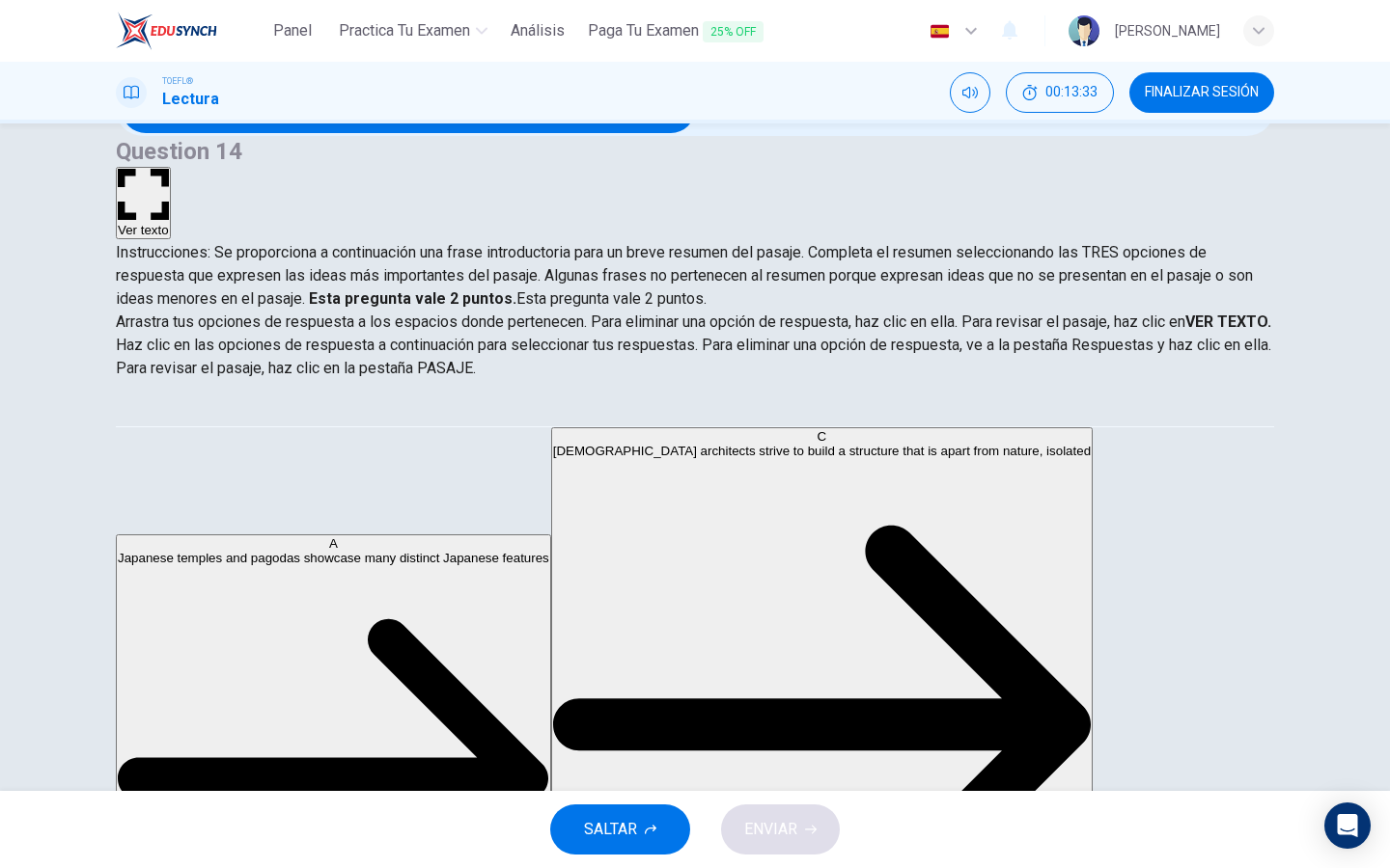
scroll to position [0, 0]
drag, startPoint x: 241, startPoint y: 677, endPoint x: 658, endPoint y: 527, distance: 443.2
drag, startPoint x: 341, startPoint y: 482, endPoint x: 704, endPoint y: 625, distance: 390.2
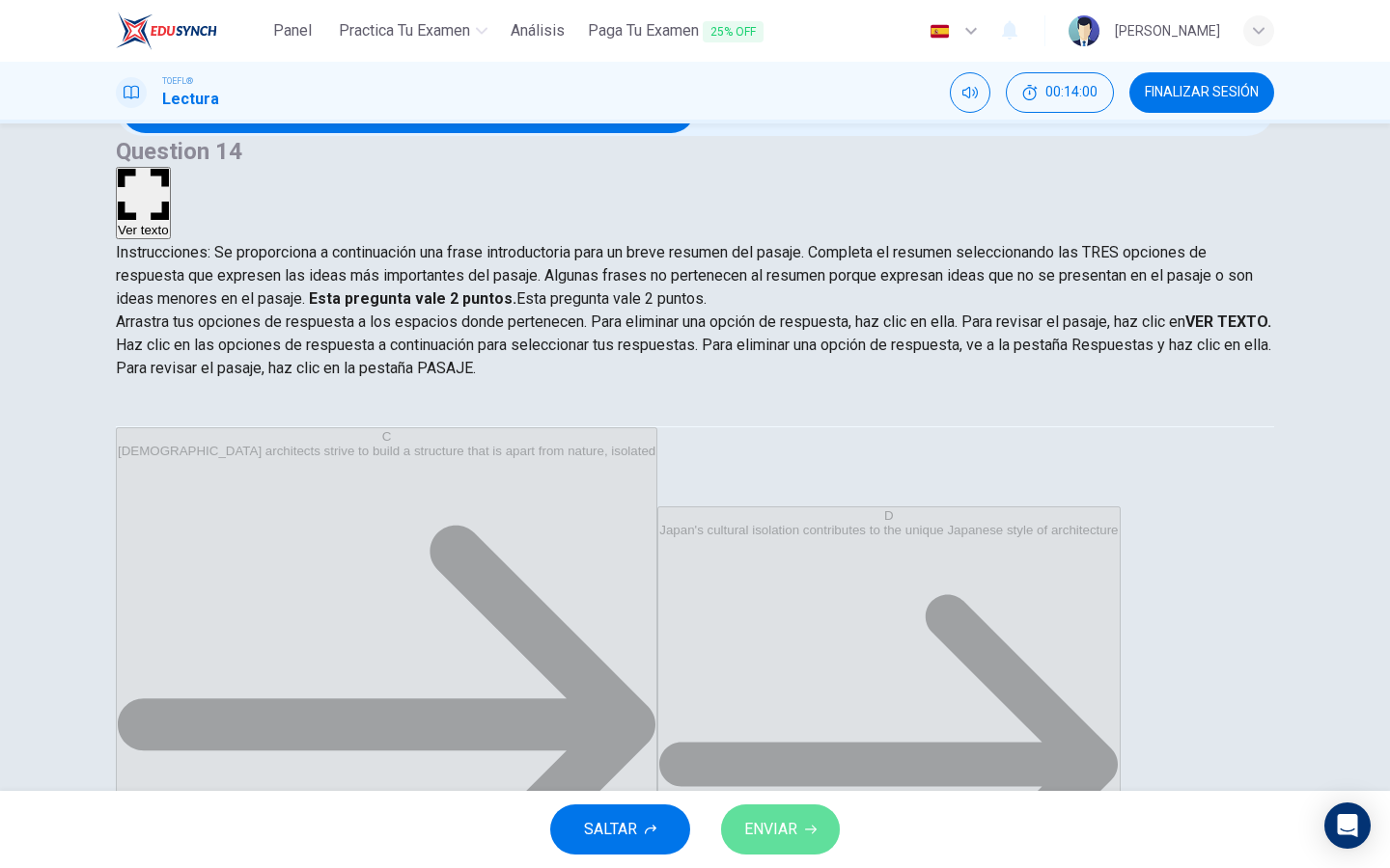
click at [797, 838] on span "ENVIAR" at bounding box center [770, 830] width 53 height 27
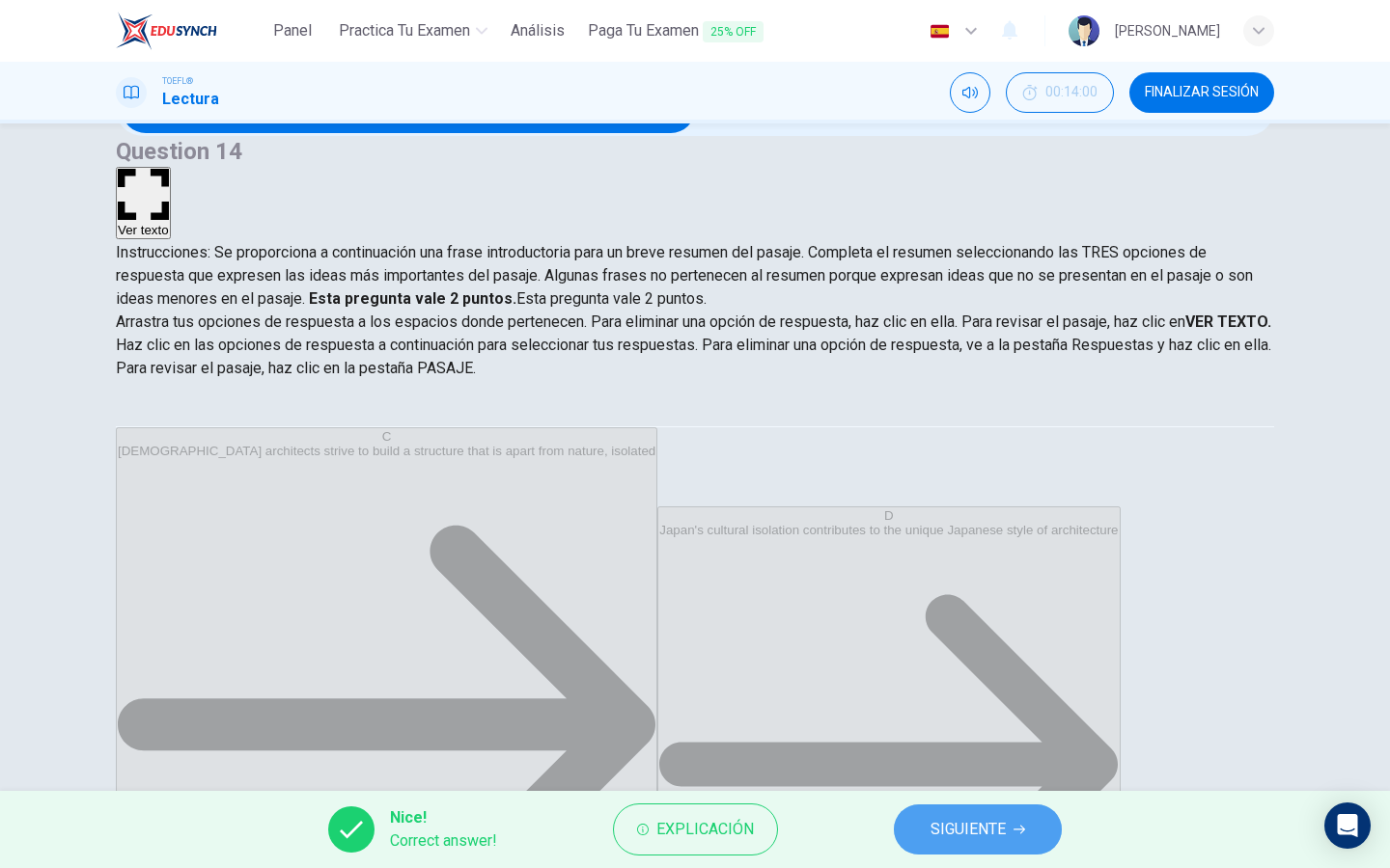
click at [1003, 843] on button "SIGUIENTE" at bounding box center [977, 829] width 168 height 50
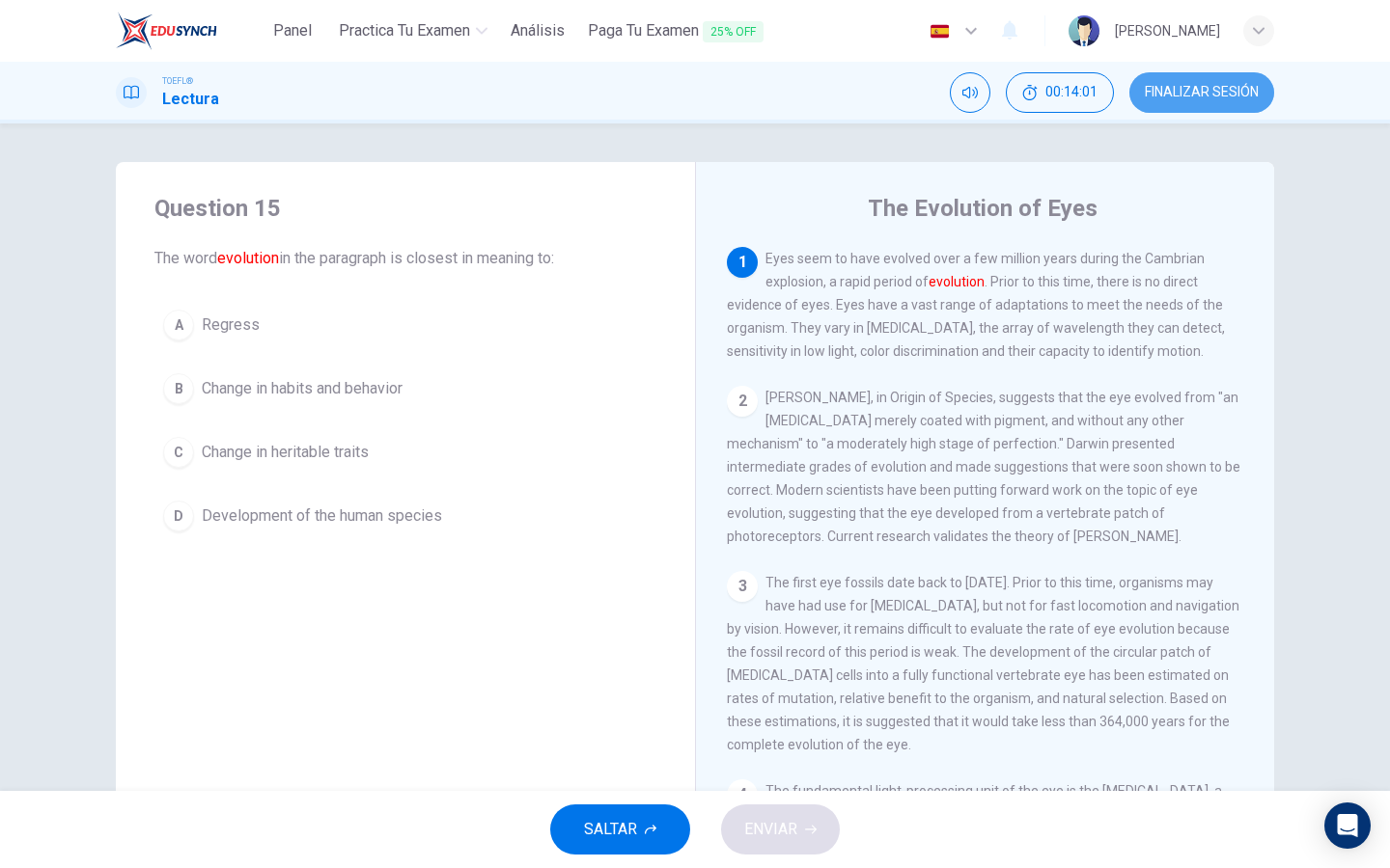
click at [1175, 96] on span "FINALIZAR SESIÓN" at bounding box center [1201, 92] width 114 height 16
